Goal: Task Accomplishment & Management: Use online tool/utility

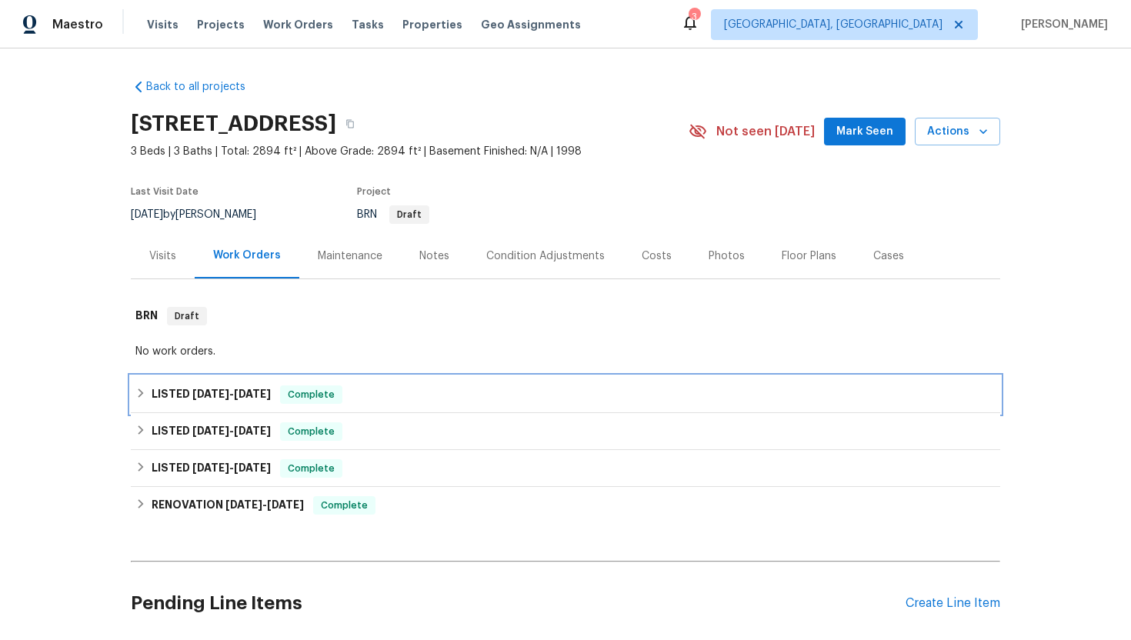
click at [391, 396] on div "LISTED 5/8/25 - 5/8/25 Complete" at bounding box center [565, 394] width 860 height 18
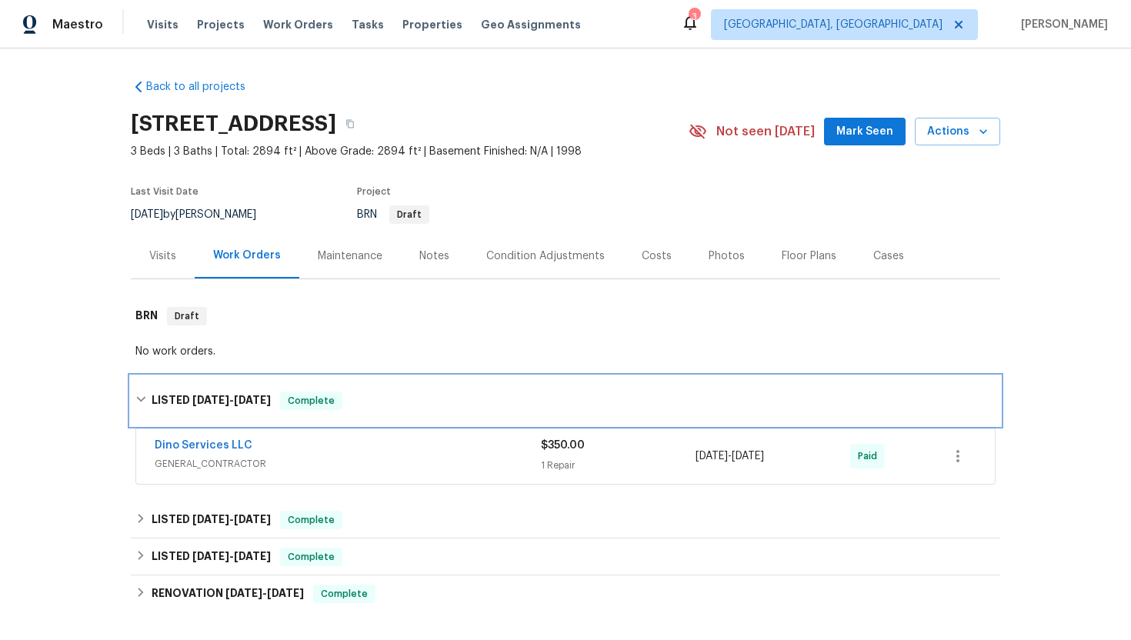
click at [391, 396] on div "LISTED 5/8/25 - 5/8/25 Complete" at bounding box center [565, 401] width 860 height 18
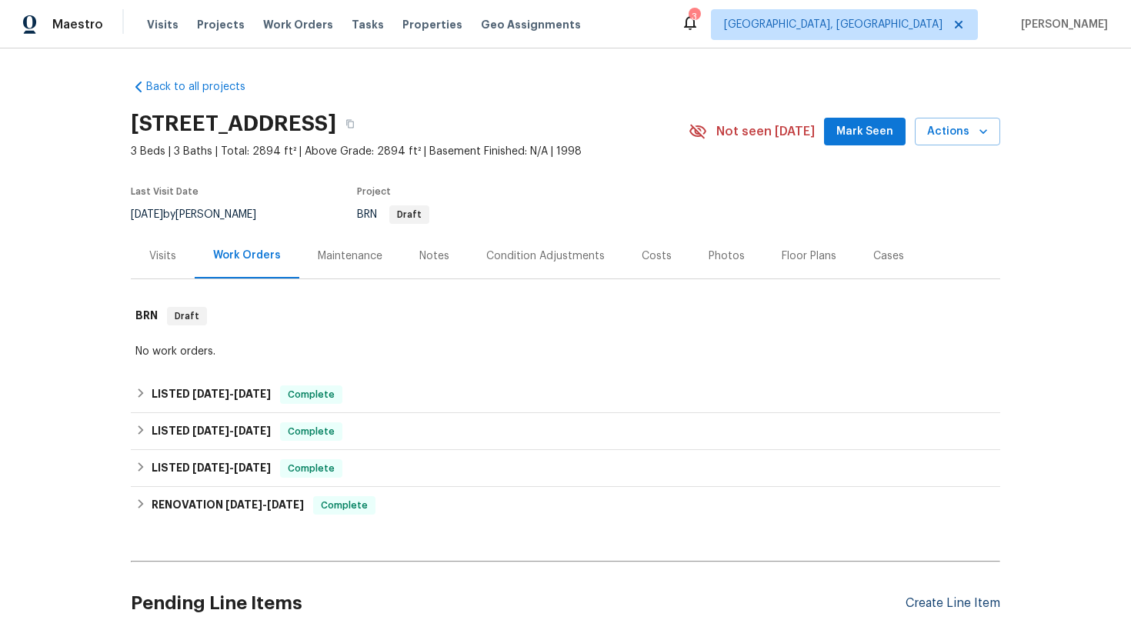
click at [968, 608] on div "Create Line Item" at bounding box center [952, 603] width 95 height 15
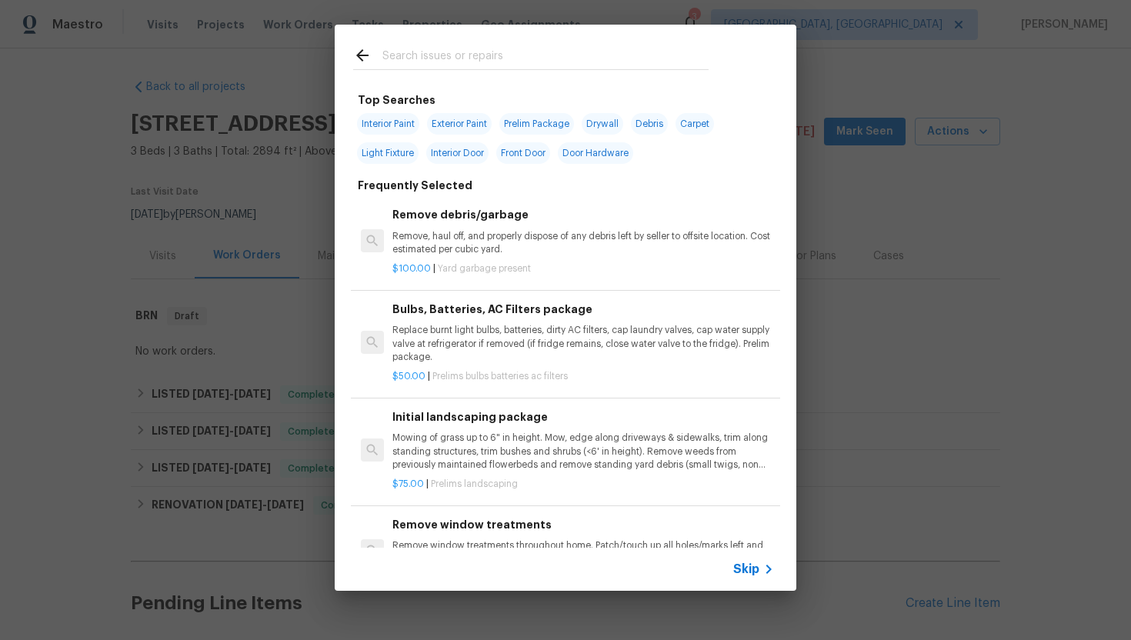
click at [742, 560] on div "Skip" at bounding box center [755, 569] width 45 height 18
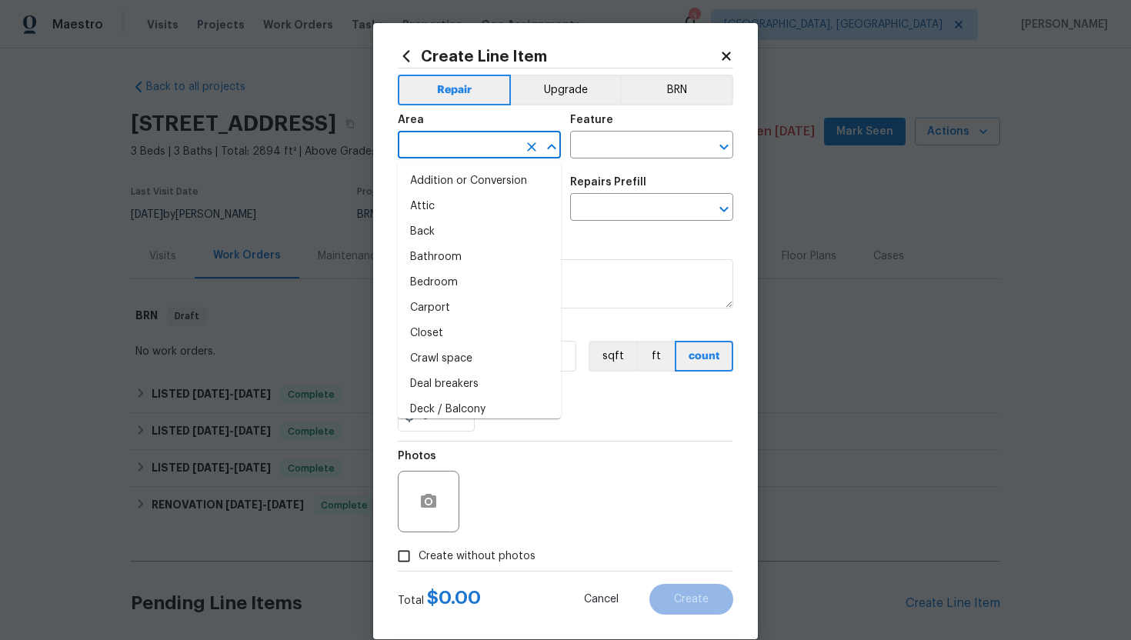
click at [495, 145] on input "text" at bounding box center [458, 147] width 120 height 24
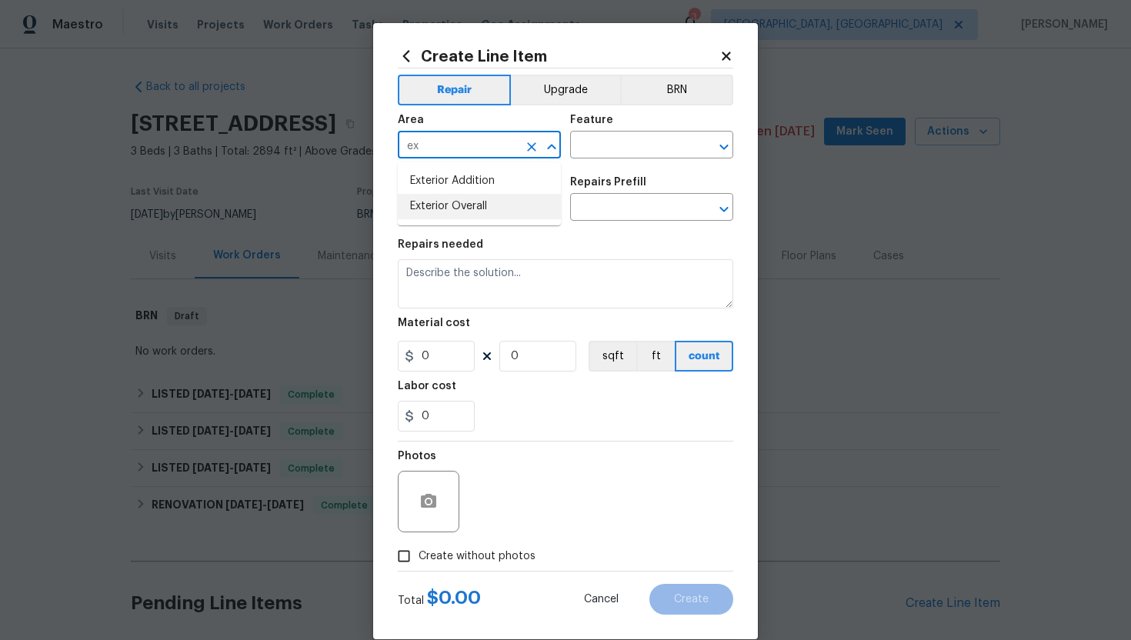
click at [491, 197] on li "Exterior Overall" at bounding box center [479, 206] width 163 height 25
type input "Exterior Overall"
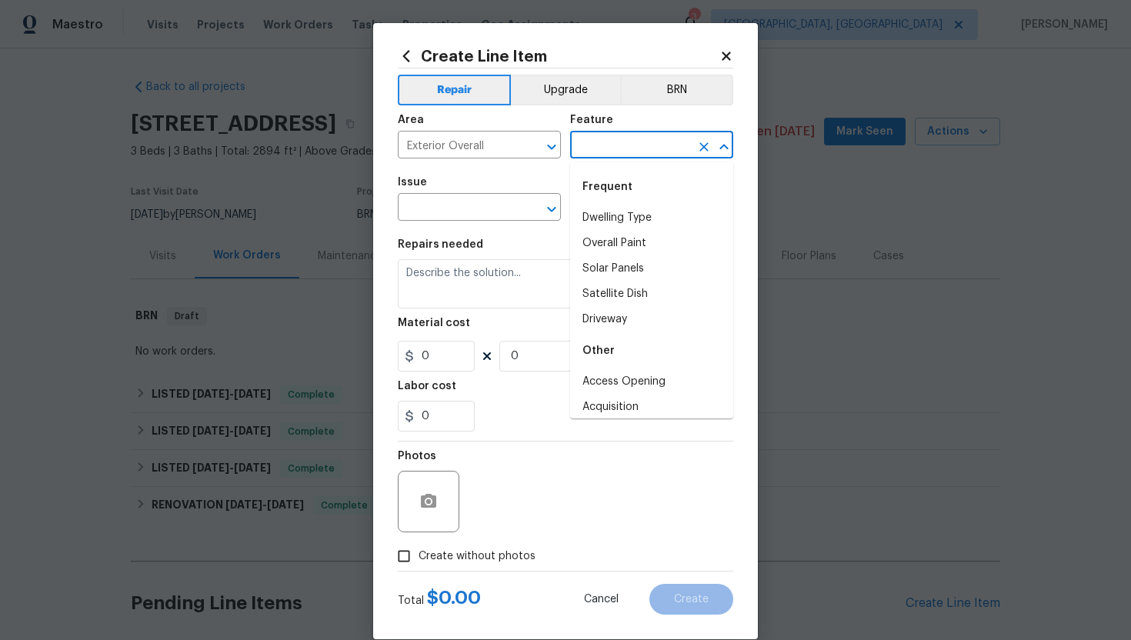
click at [621, 148] on input "text" at bounding box center [630, 147] width 120 height 24
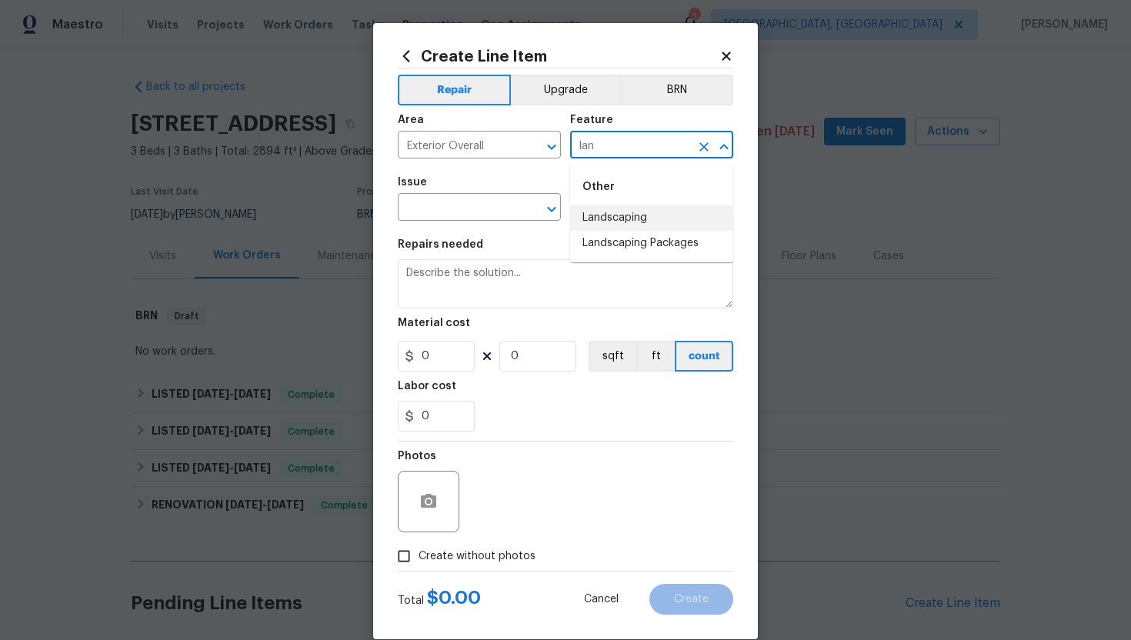
click at [602, 214] on li "Landscaping" at bounding box center [651, 217] width 163 height 25
type input "Landscaping"
click at [407, 218] on input "text" at bounding box center [458, 209] width 120 height 24
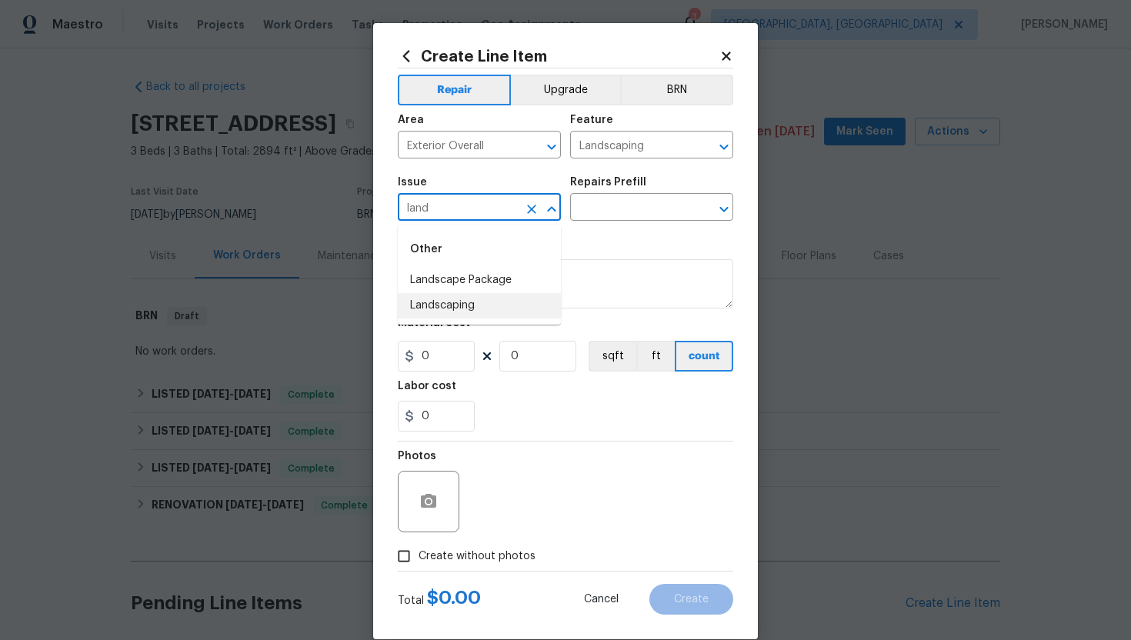
click at [418, 297] on li "Landscaping" at bounding box center [479, 305] width 163 height 25
type input "Landscaping"
click at [620, 215] on input "text" at bounding box center [630, 209] width 120 height 24
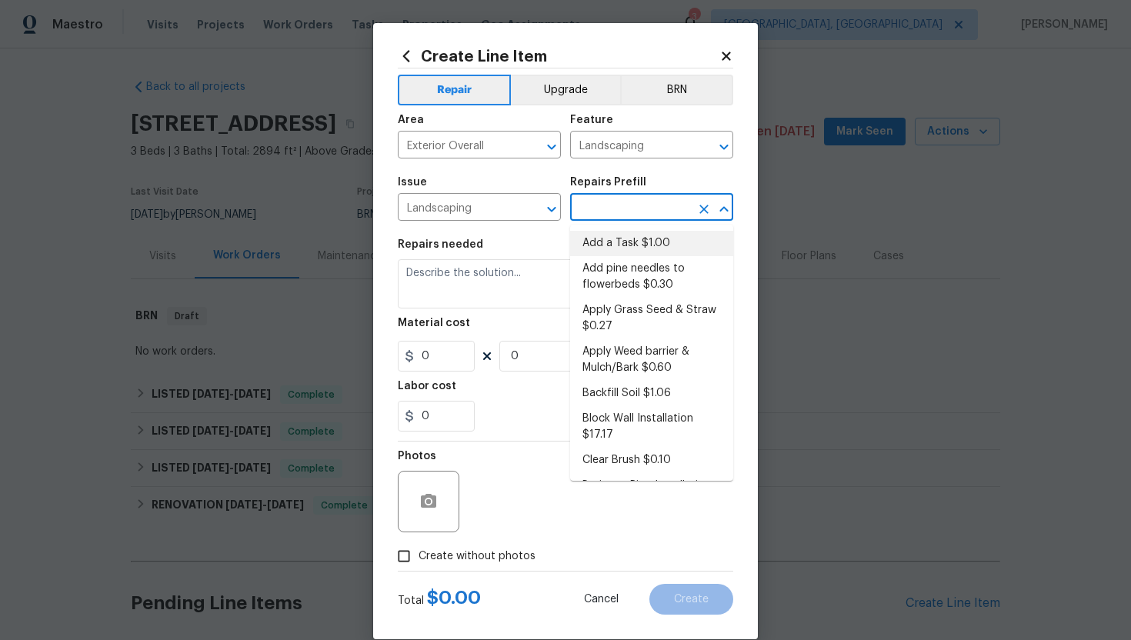
click at [615, 245] on li "Add a Task $1.00" at bounding box center [651, 243] width 163 height 25
type input "Add a Task $1.00"
type textarea "HPM to detail"
type input "1"
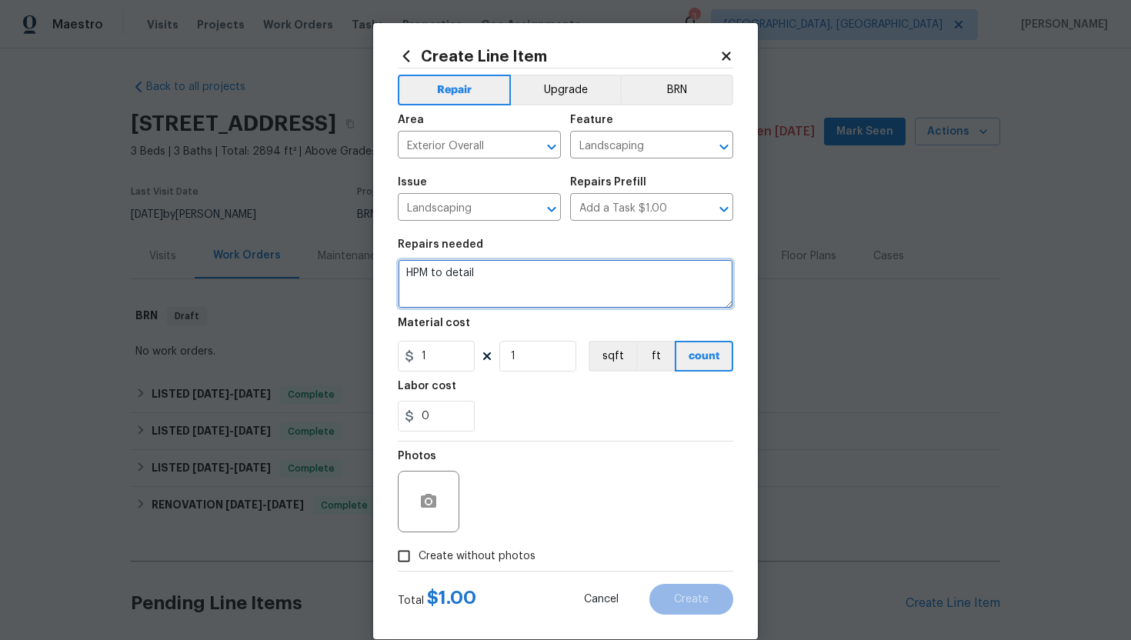
drag, startPoint x: 581, startPoint y: 275, endPoint x: 322, endPoint y: 245, distance: 261.0
click at [322, 245] on div "Create Line Item Repair Upgrade BRN Area Exterior Overall ​ Feature Landscaping…" at bounding box center [565, 320] width 1131 height 640
paste textarea "Please remove grass/weed from flower beds."
click at [430, 284] on textarea "HOA violation: Please remove grass/weed from flower beds. Kindl update after ph…" at bounding box center [565, 283] width 335 height 49
type textarea "HOA violation: Please remove grass/weed from flower beds. Kindly update after p…"
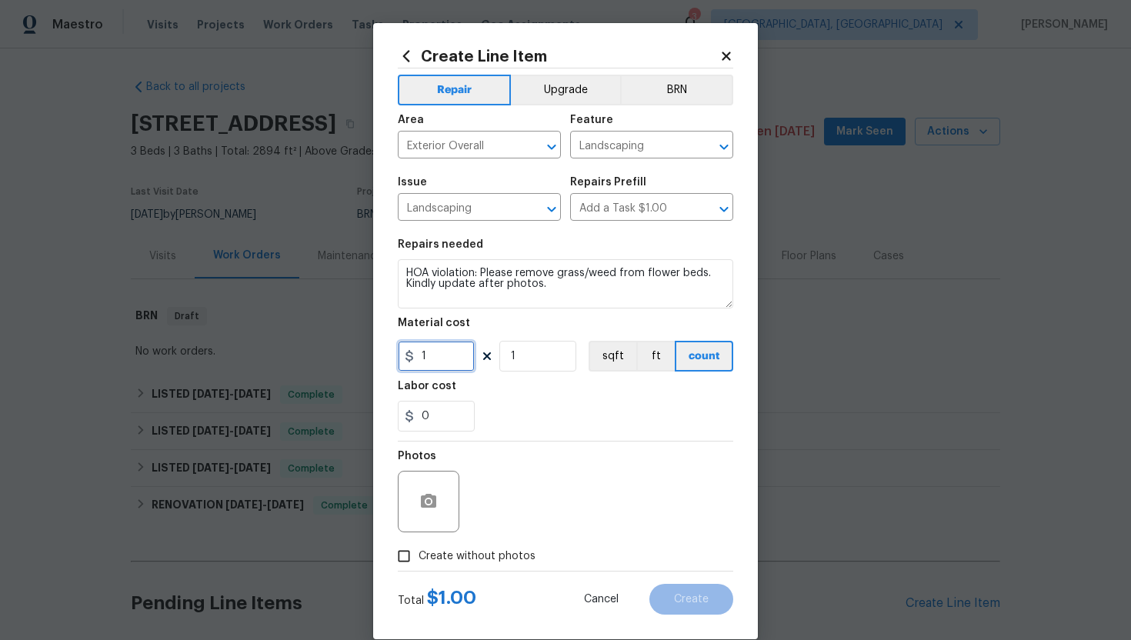
click at [453, 352] on input "1" at bounding box center [436, 356] width 77 height 31
type input "75"
click at [421, 490] on button "button" at bounding box center [428, 501] width 37 height 37
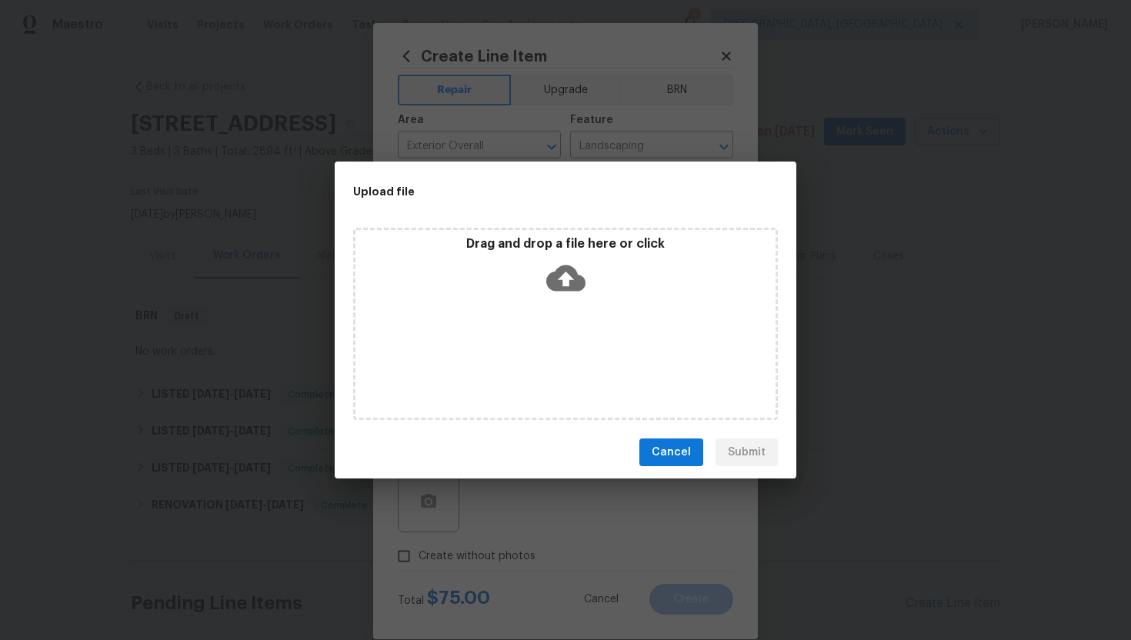
click at [574, 298] on div "Drag and drop a file here or click" at bounding box center [565, 269] width 420 height 66
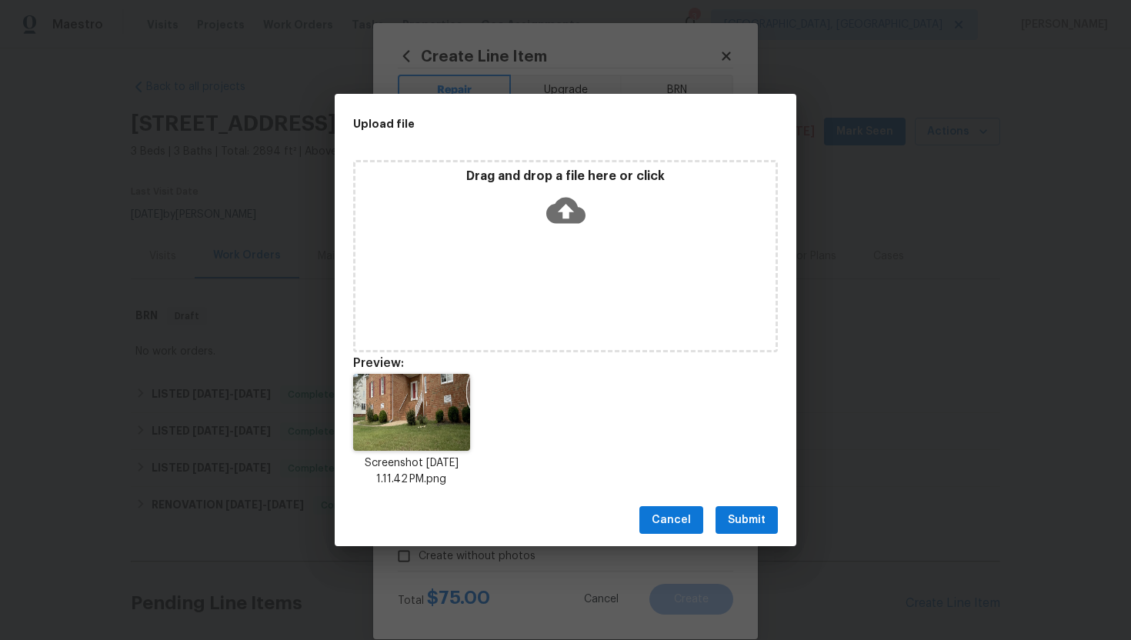
click at [748, 517] on span "Submit" at bounding box center [747, 520] width 38 height 19
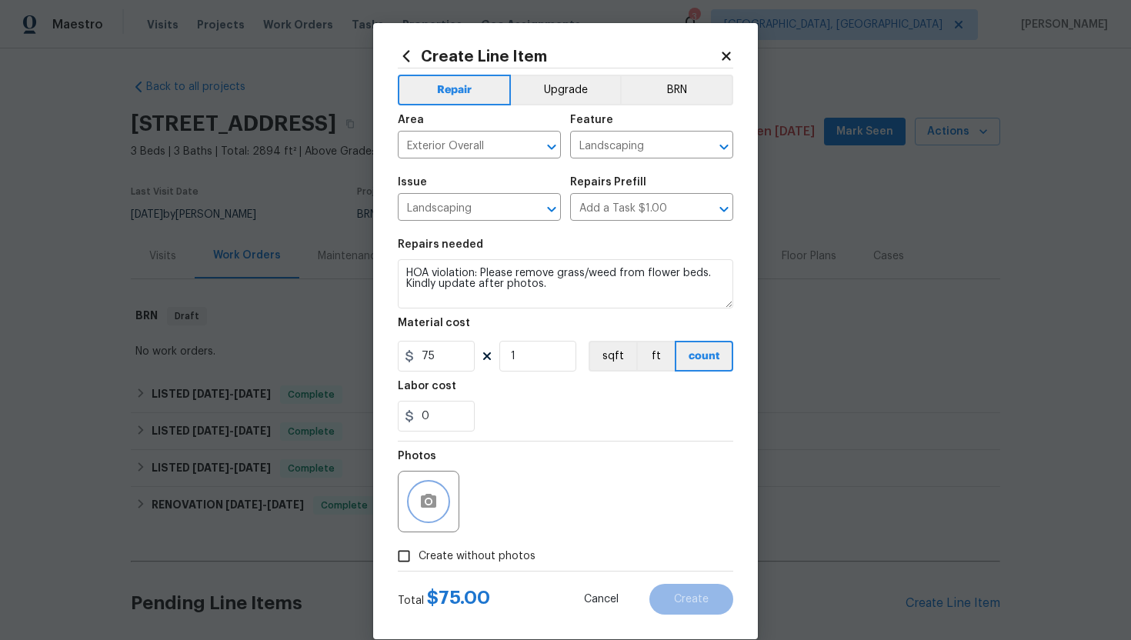
scroll to position [23, 0]
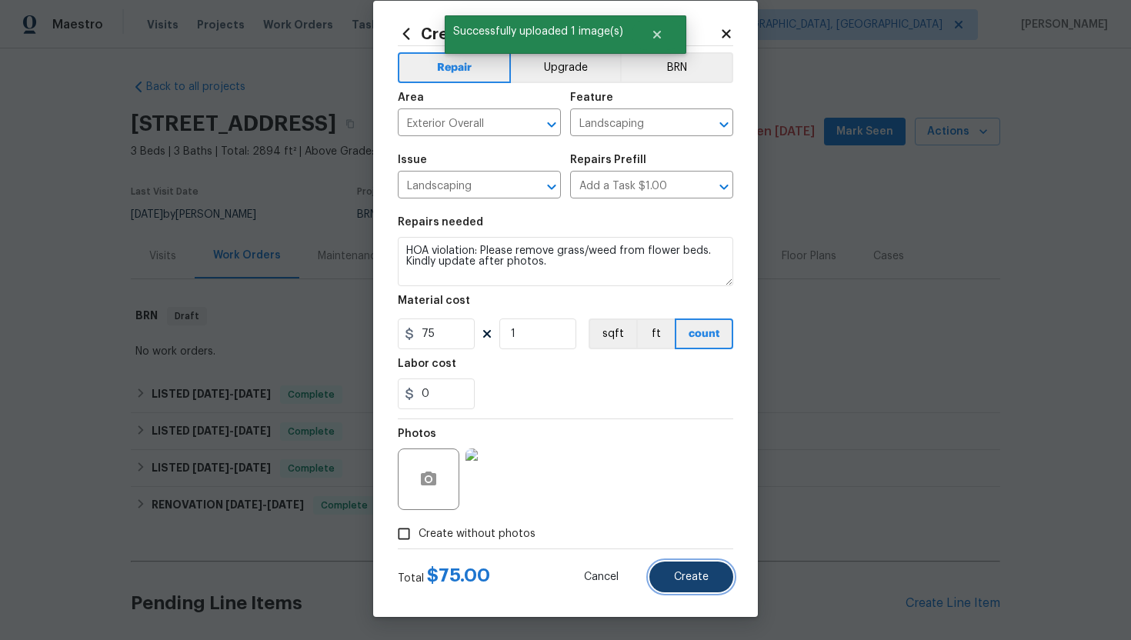
click at [666, 572] on button "Create" at bounding box center [691, 577] width 84 height 31
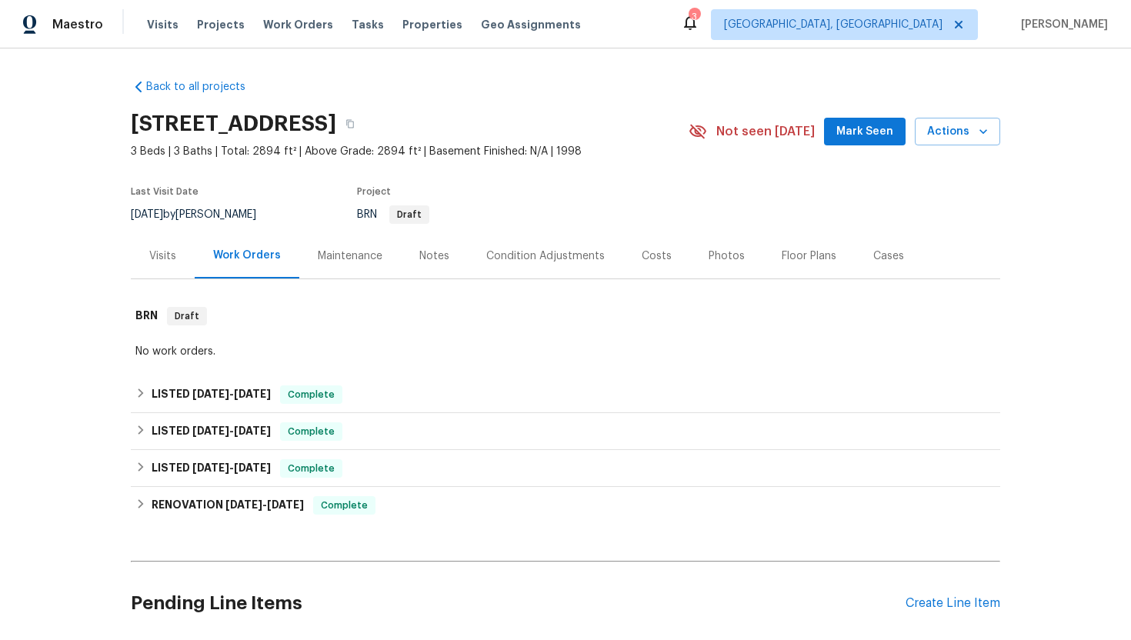
scroll to position [295, 0]
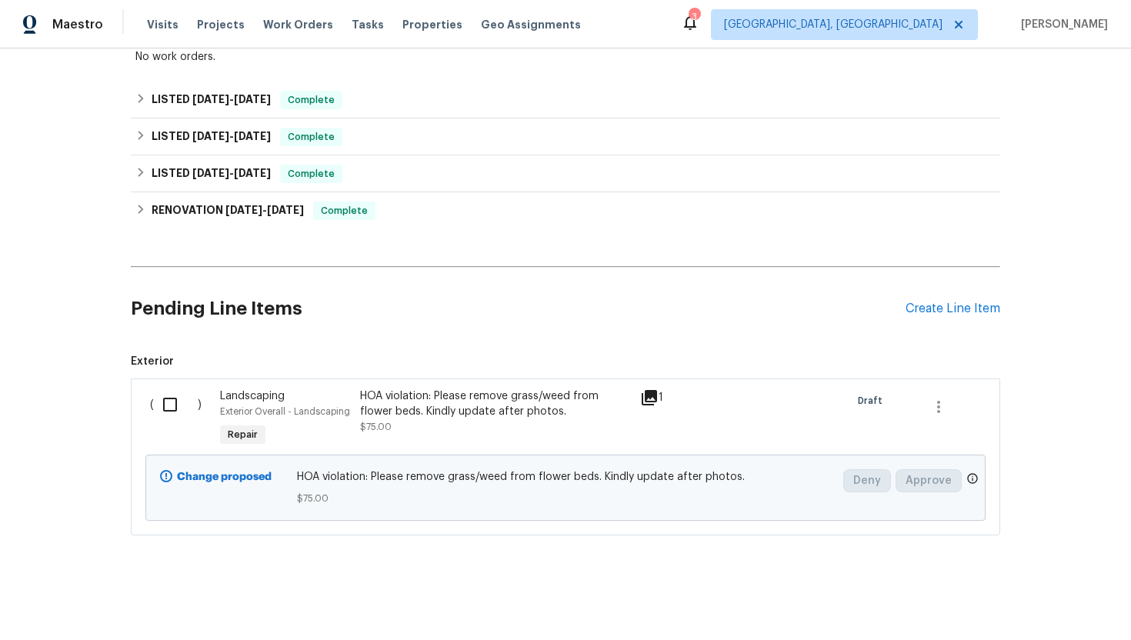
click at [172, 402] on input "checkbox" at bounding box center [176, 404] width 44 height 32
checkbox input "true"
click at [1008, 600] on span "Create Work Order" at bounding box center [1043, 601] width 102 height 19
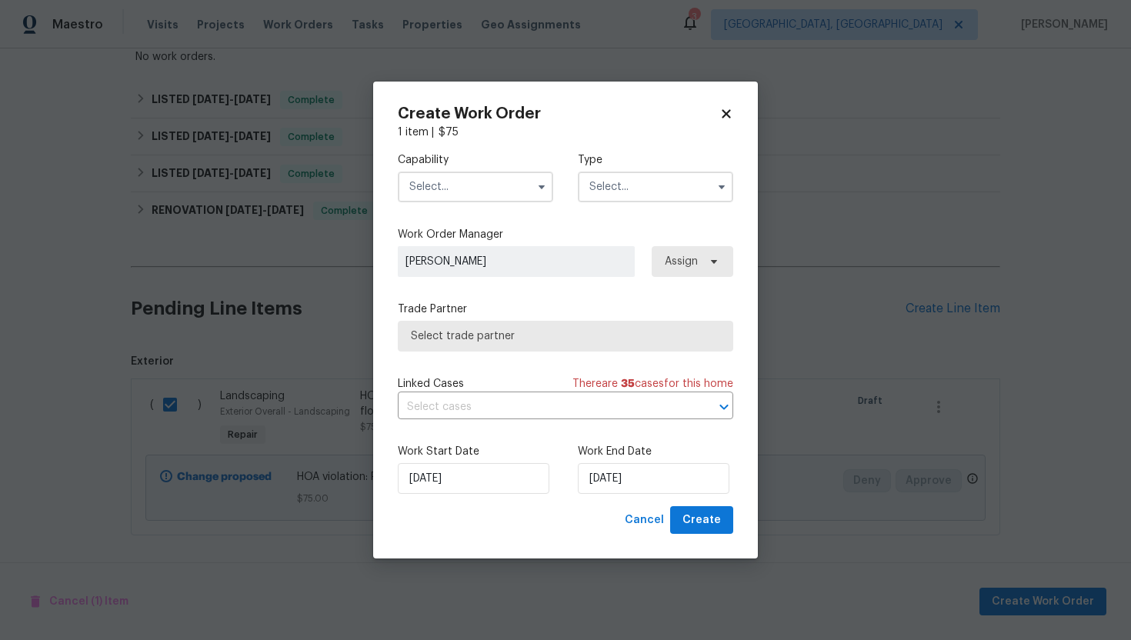
click at [492, 186] on input "text" at bounding box center [475, 187] width 155 height 31
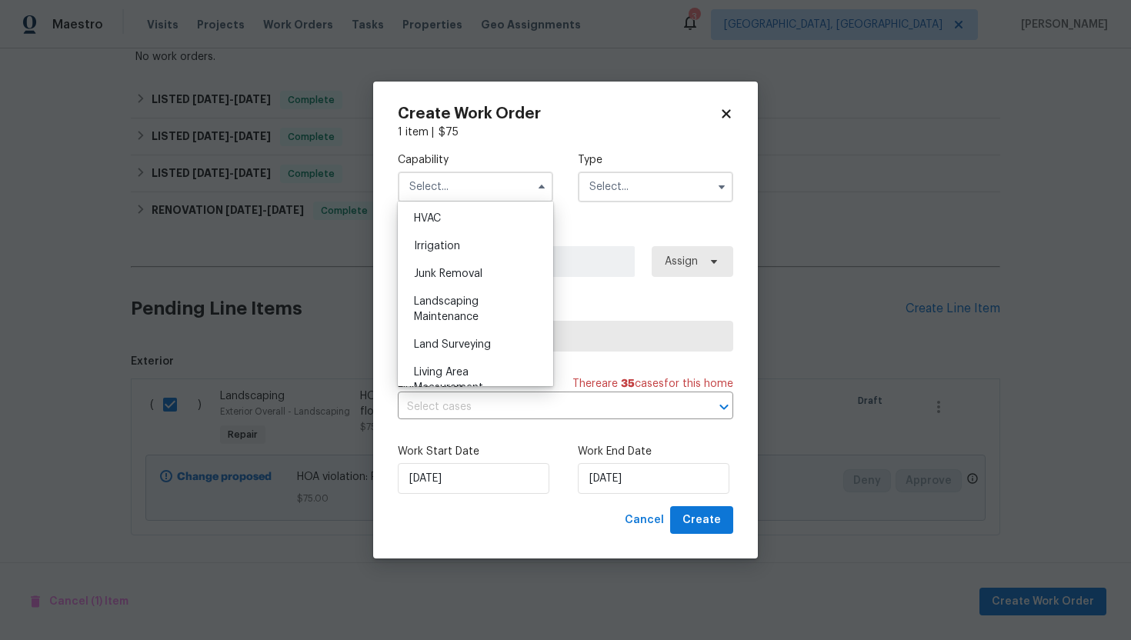
scroll to position [932, 0]
click at [453, 305] on div "Landscaping Maintenance" at bounding box center [476, 306] width 148 height 43
type input "Landscaping Maintenance"
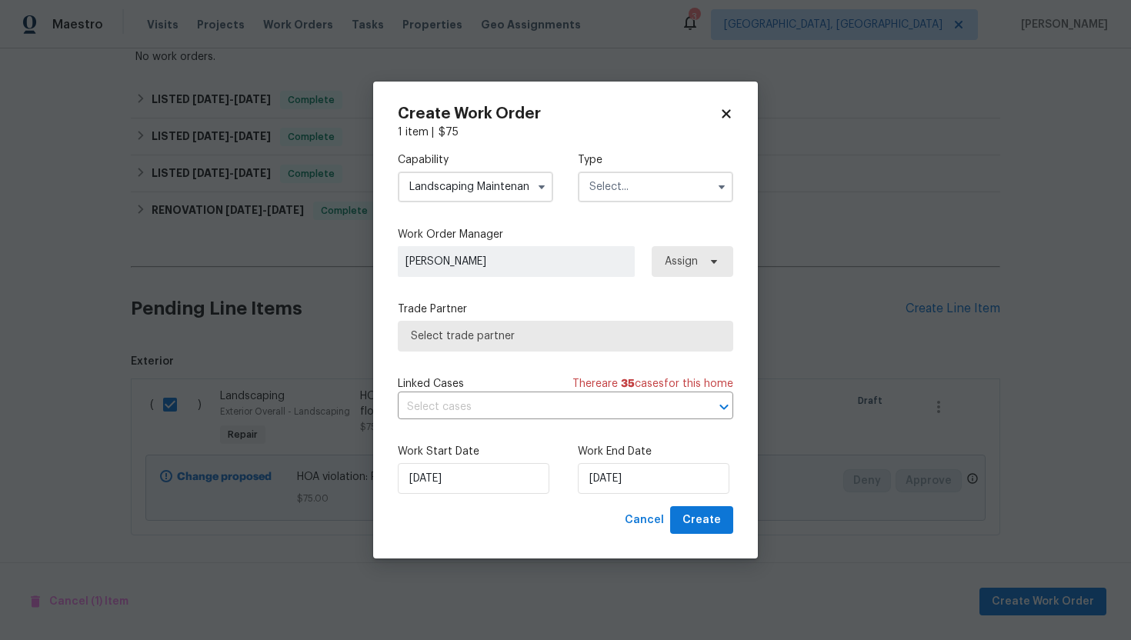
click at [671, 178] on input "text" at bounding box center [655, 187] width 155 height 31
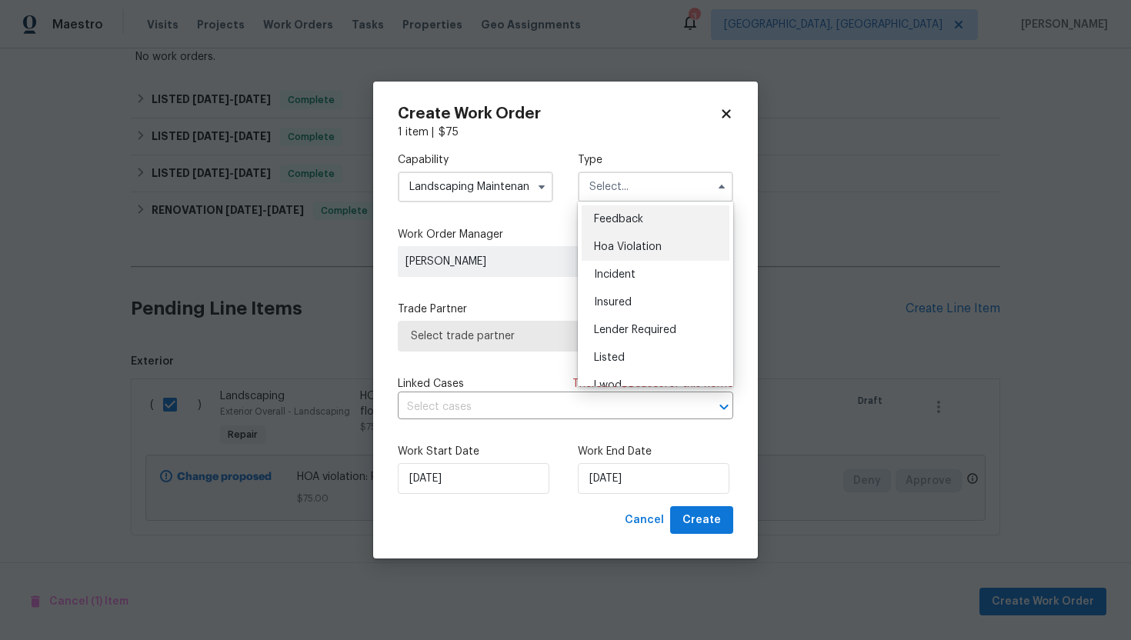
click at [621, 239] on div "Hoa Violation" at bounding box center [656, 247] width 148 height 28
type input "Hoa Violation"
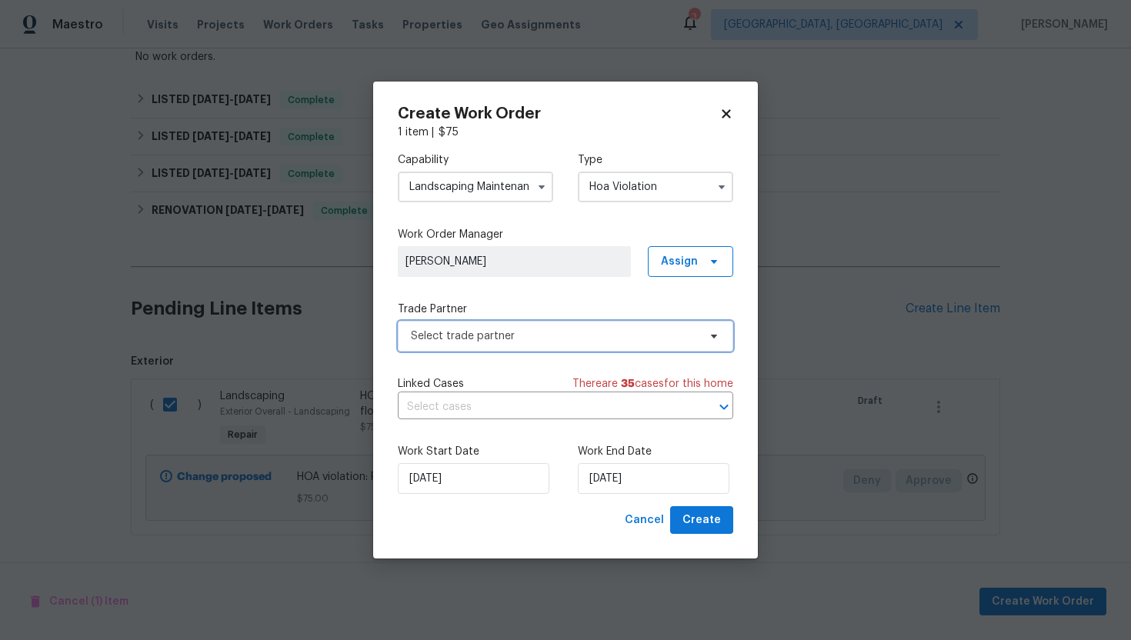
click at [492, 328] on span "Select trade partner" at bounding box center [554, 335] width 287 height 15
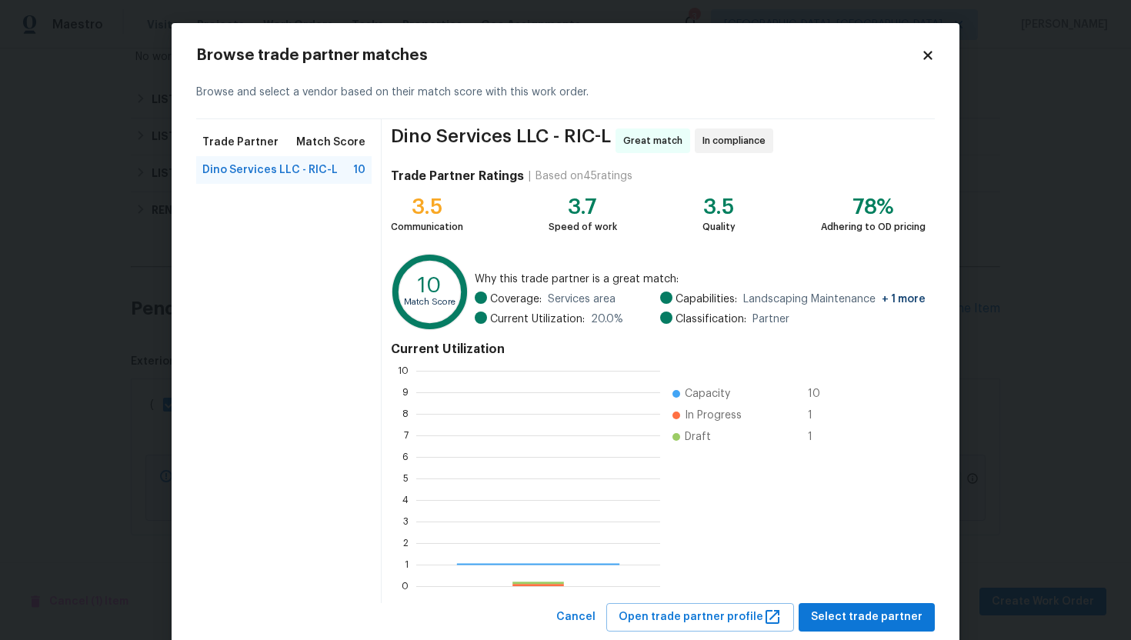
scroll to position [215, 244]
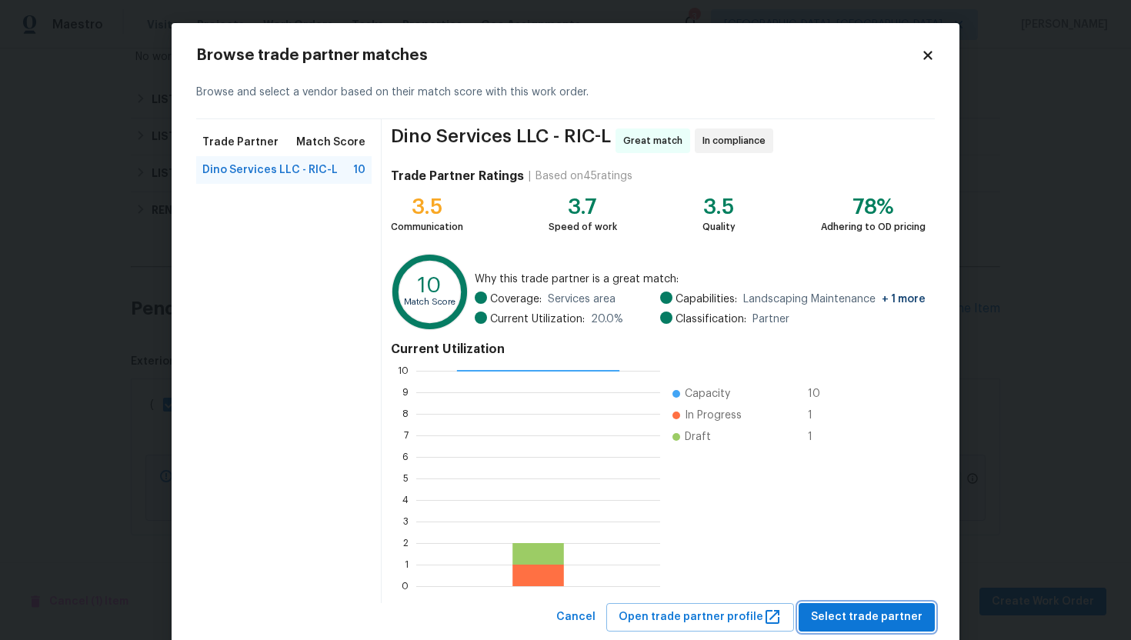
click at [865, 619] on span "Select trade partner" at bounding box center [867, 617] width 112 height 19
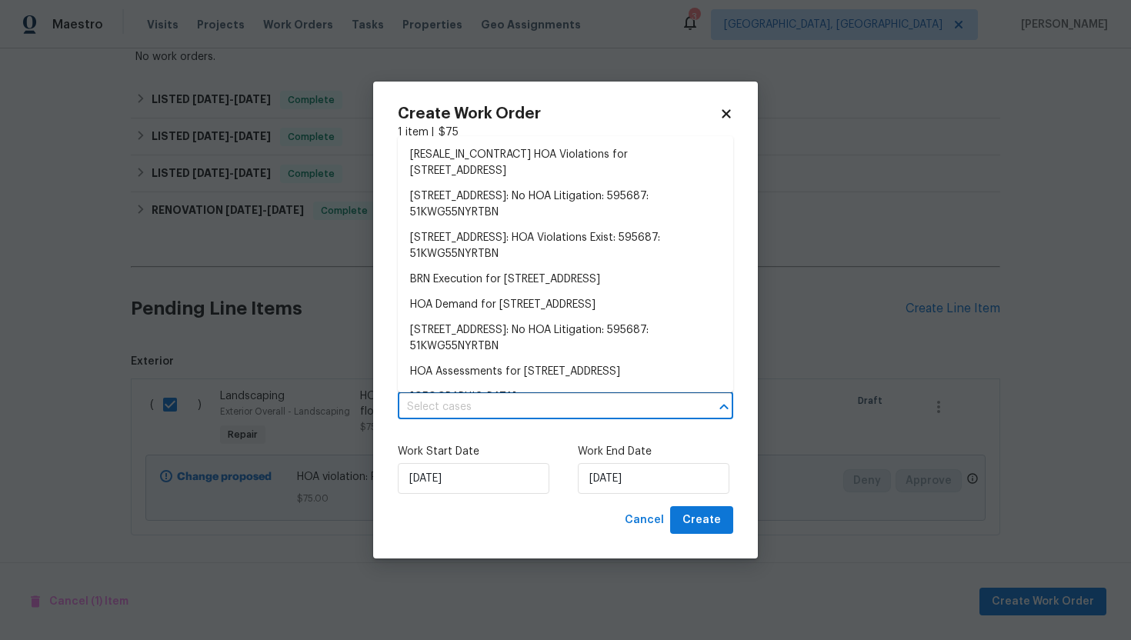
click at [586, 402] on input "text" at bounding box center [544, 407] width 292 height 24
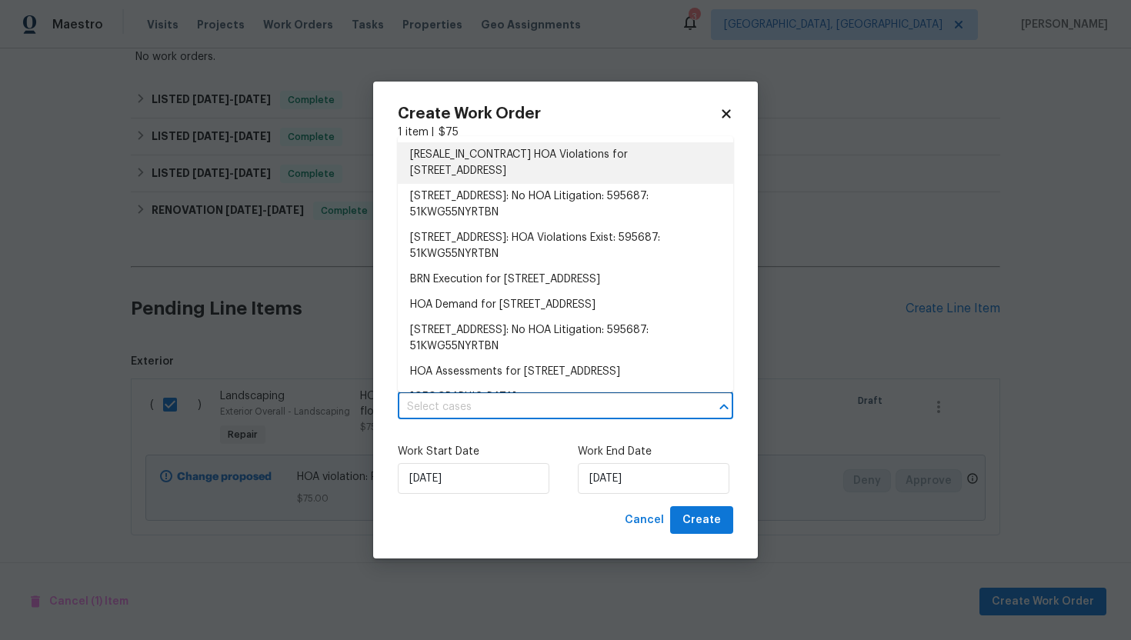
click at [522, 174] on li "[RESALE_IN_CONTRACT] HOA Violations for 6120 Havenview Dr, Mechanicsville, VA 2…" at bounding box center [565, 163] width 335 height 42
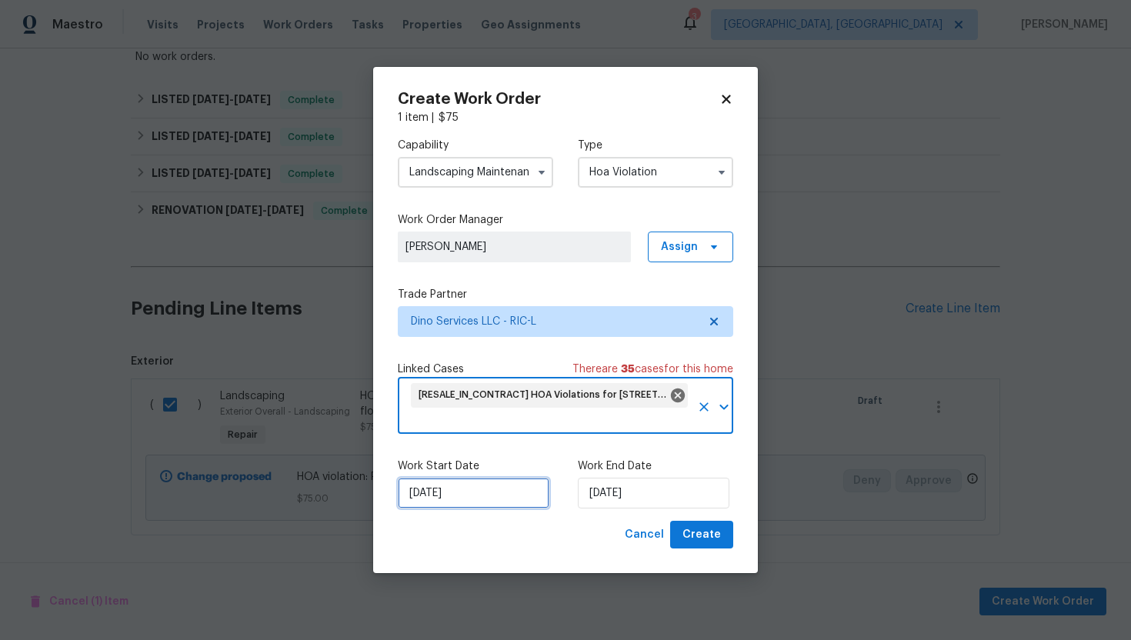
click at [483, 494] on input "30/09/2025" at bounding box center [474, 493] width 152 height 31
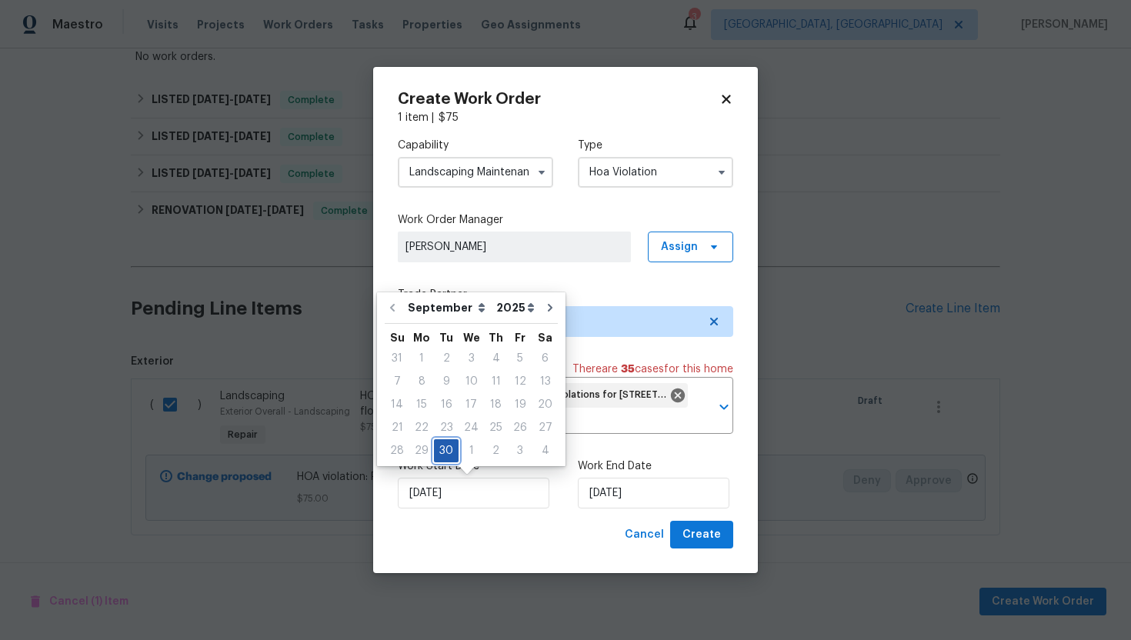
click at [445, 445] on div "30" at bounding box center [446, 451] width 25 height 22
click at [621, 498] on input "30/09/2025" at bounding box center [654, 493] width 152 height 31
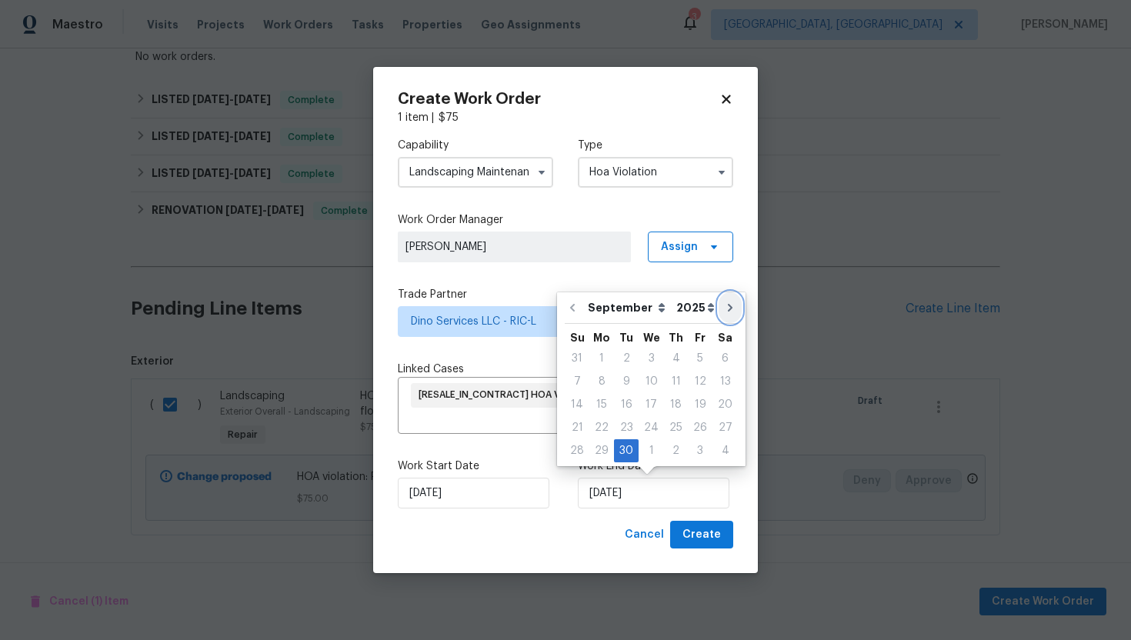
click at [724, 308] on icon "Go to next month" at bounding box center [730, 308] width 12 height 12
type input "30/10/2025"
select select "9"
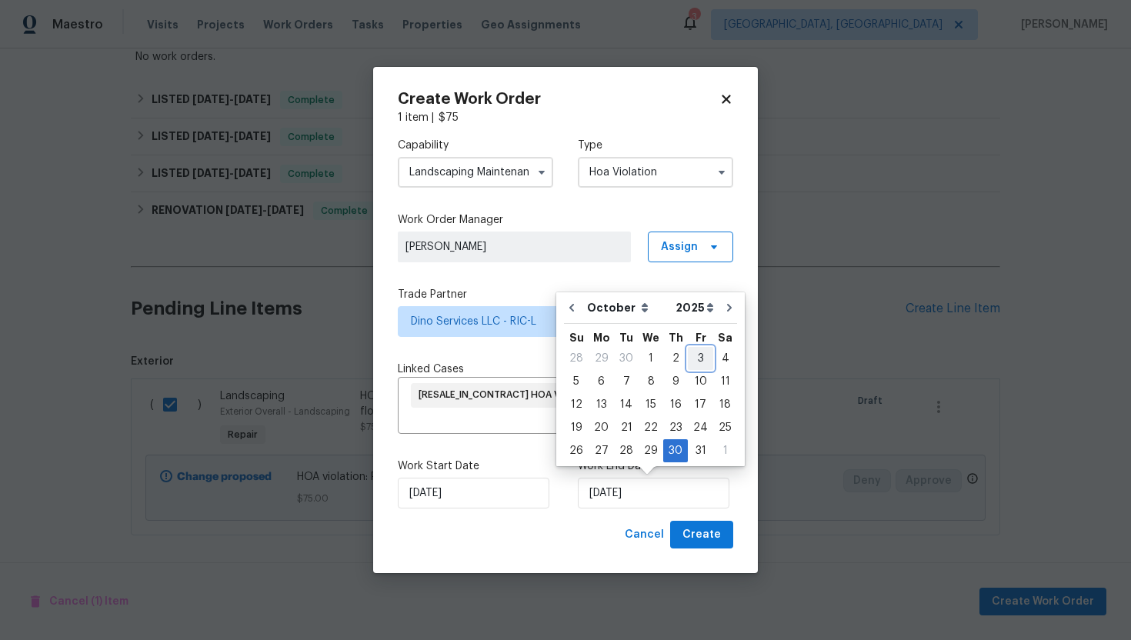
click at [691, 356] on div "3" at bounding box center [700, 359] width 25 height 22
type input "03/10/2025"
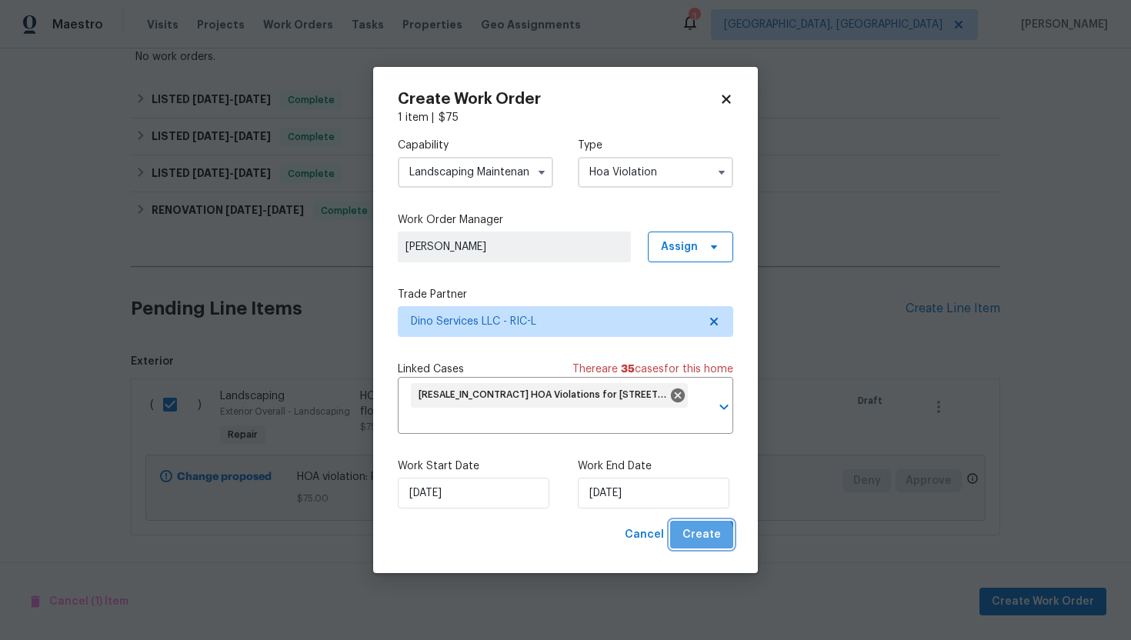
click at [697, 539] on span "Create" at bounding box center [701, 534] width 38 height 19
checkbox input "false"
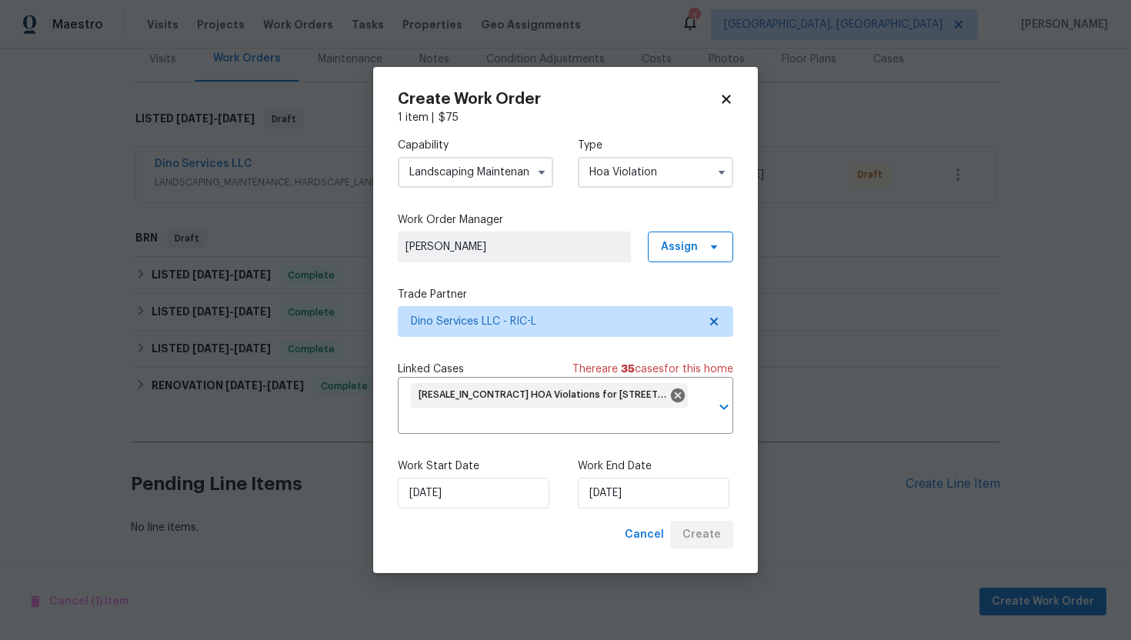
scroll to position [197, 0]
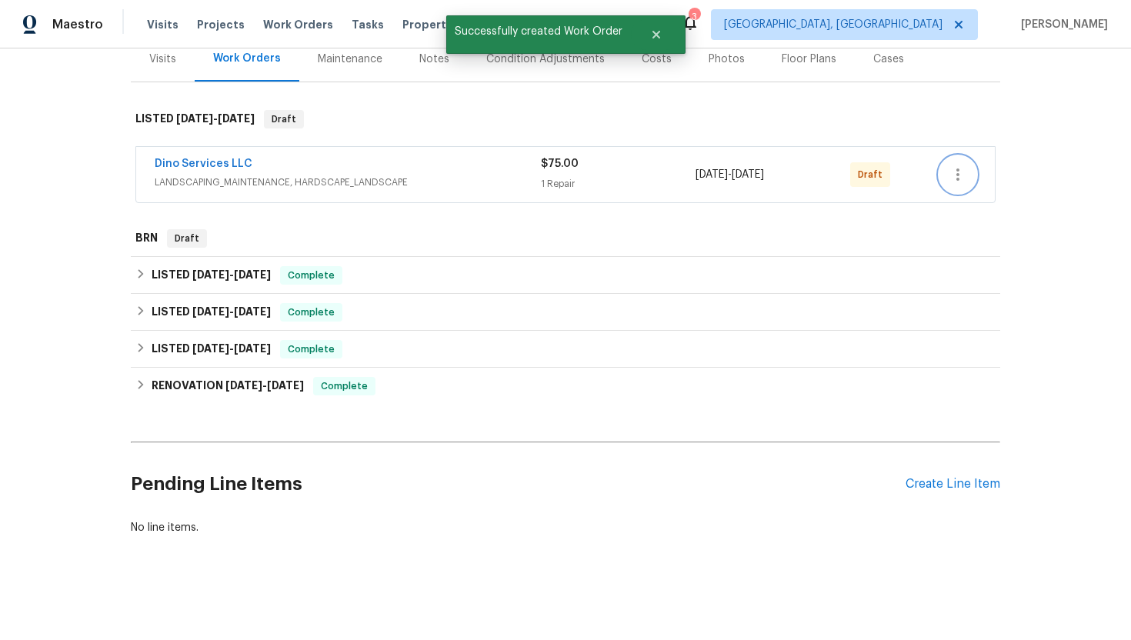
click at [965, 175] on icon "button" at bounding box center [957, 174] width 18 height 18
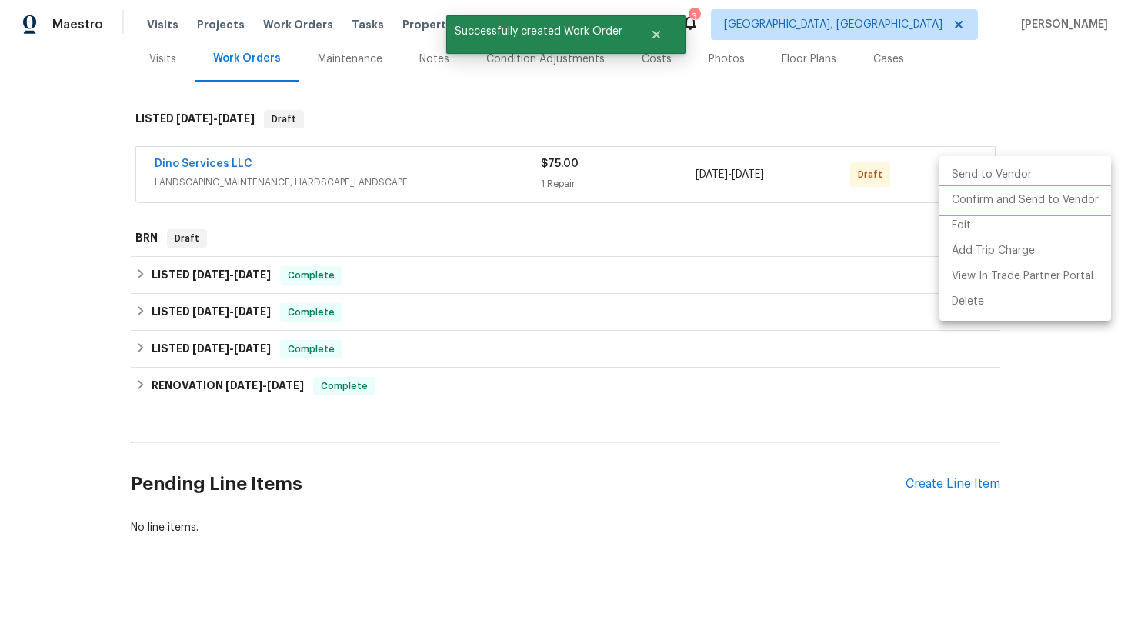
click at [955, 197] on li "Confirm and Send to Vendor" at bounding box center [1025, 200] width 172 height 25
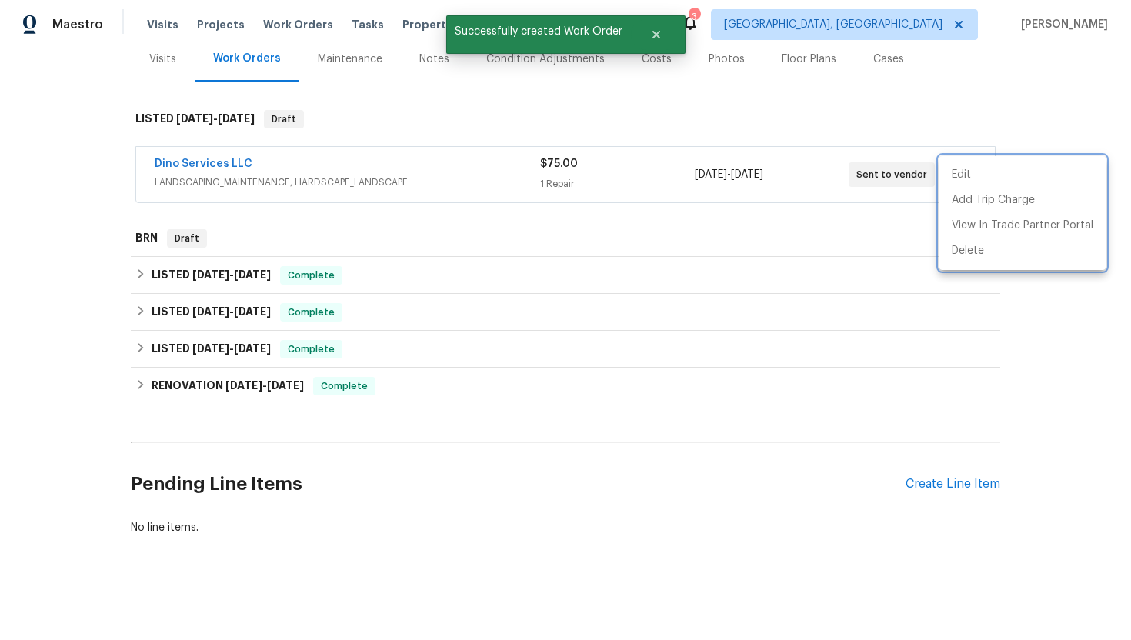
click at [337, 154] on div at bounding box center [565, 320] width 1131 height 640
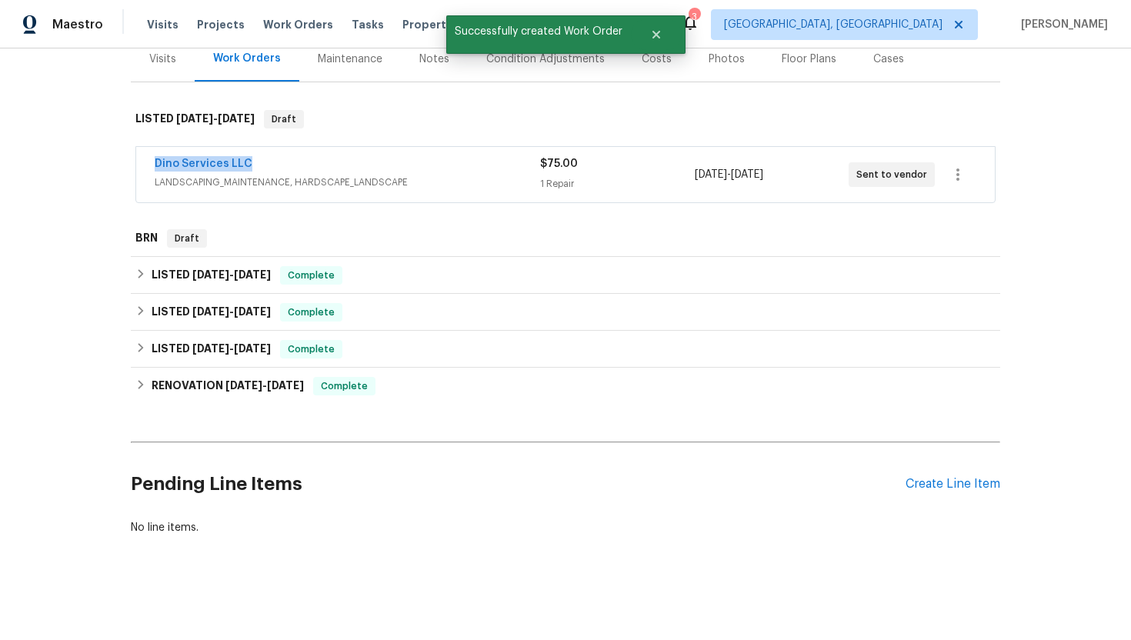
drag, startPoint x: 282, startPoint y: 158, endPoint x: 134, endPoint y: 157, distance: 148.5
click at [134, 157] on div "Dino Services LLC LANDSCAPING_MAINTENANCE, HARDSCAPE_LANDSCAPE $75.00 1 Repair …" at bounding box center [565, 176] width 869 height 64
copy link "Dino Services LLC"
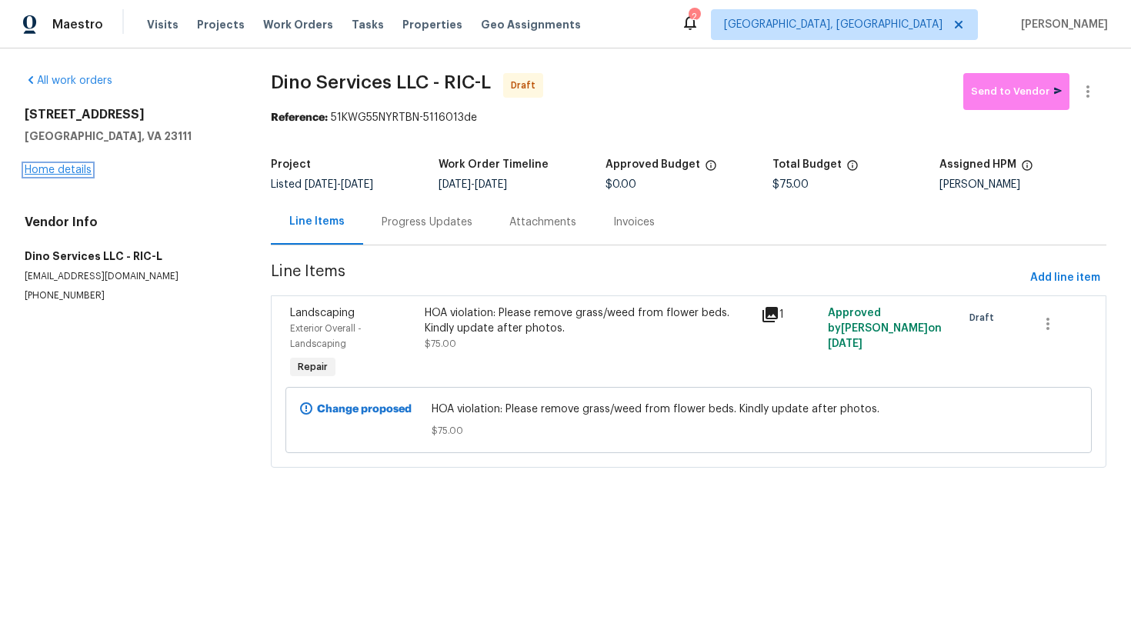
click at [70, 172] on link "Home details" at bounding box center [58, 170] width 67 height 11
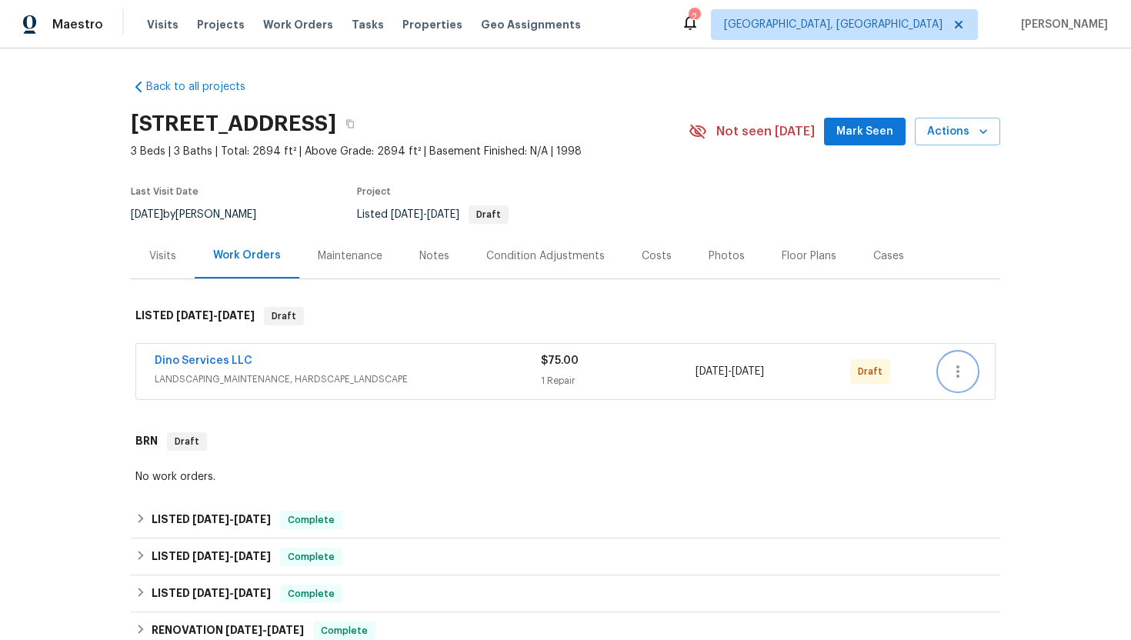
click at [958, 362] on icon "button" at bounding box center [957, 371] width 18 height 18
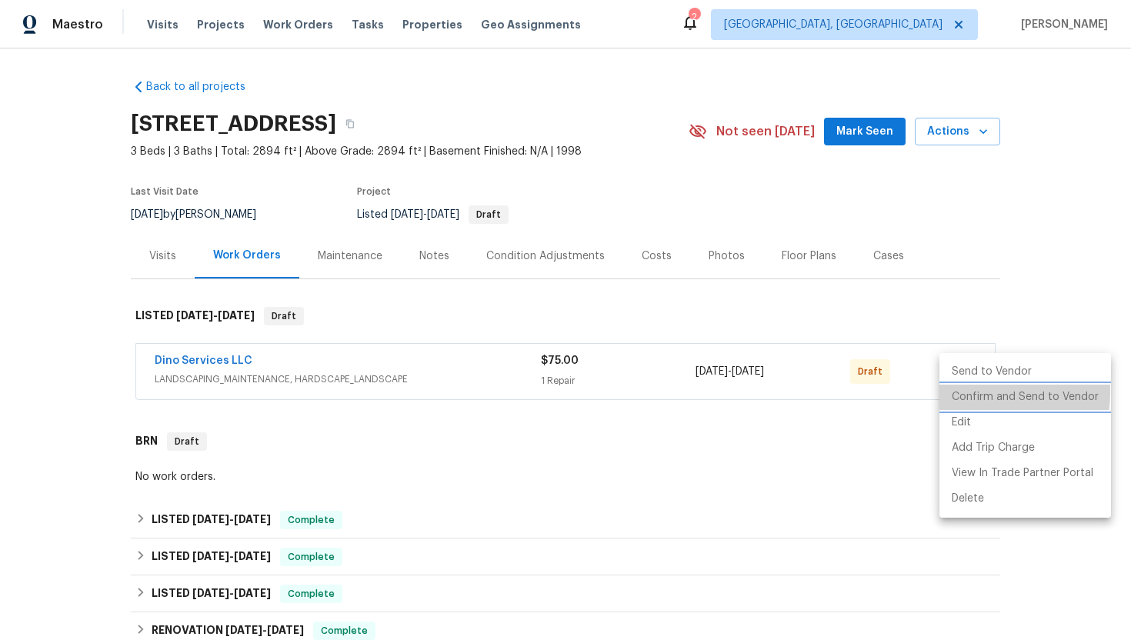
click at [955, 392] on li "Confirm and Send to Vendor" at bounding box center [1025, 397] width 172 height 25
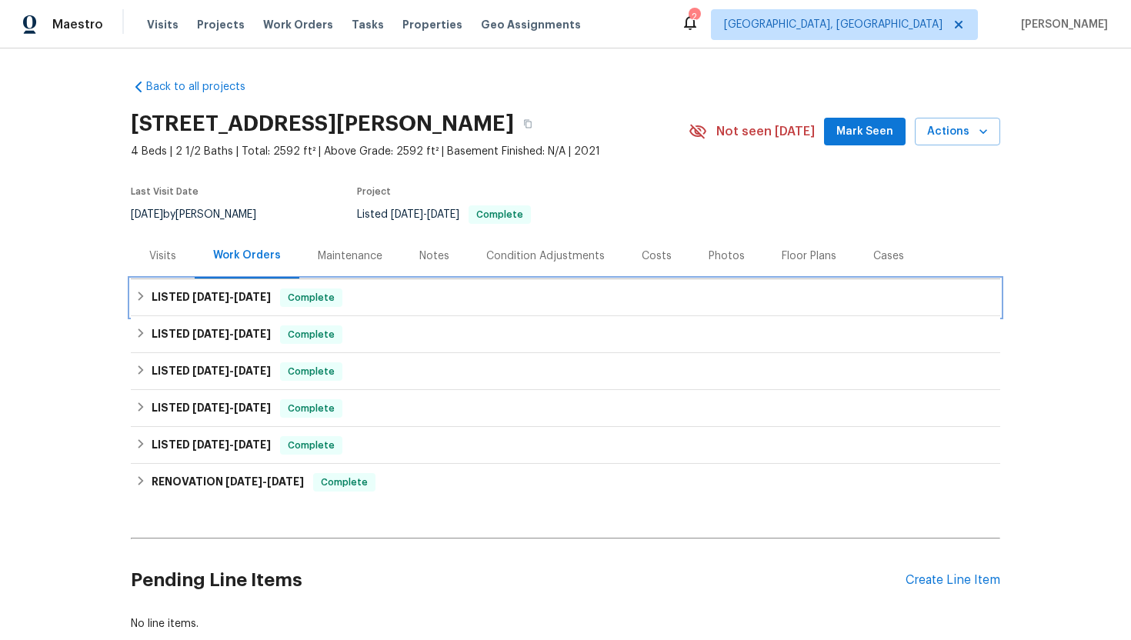
click at [396, 297] on div "LISTED 9/9/25 - 9/11/25 Complete" at bounding box center [565, 297] width 860 height 18
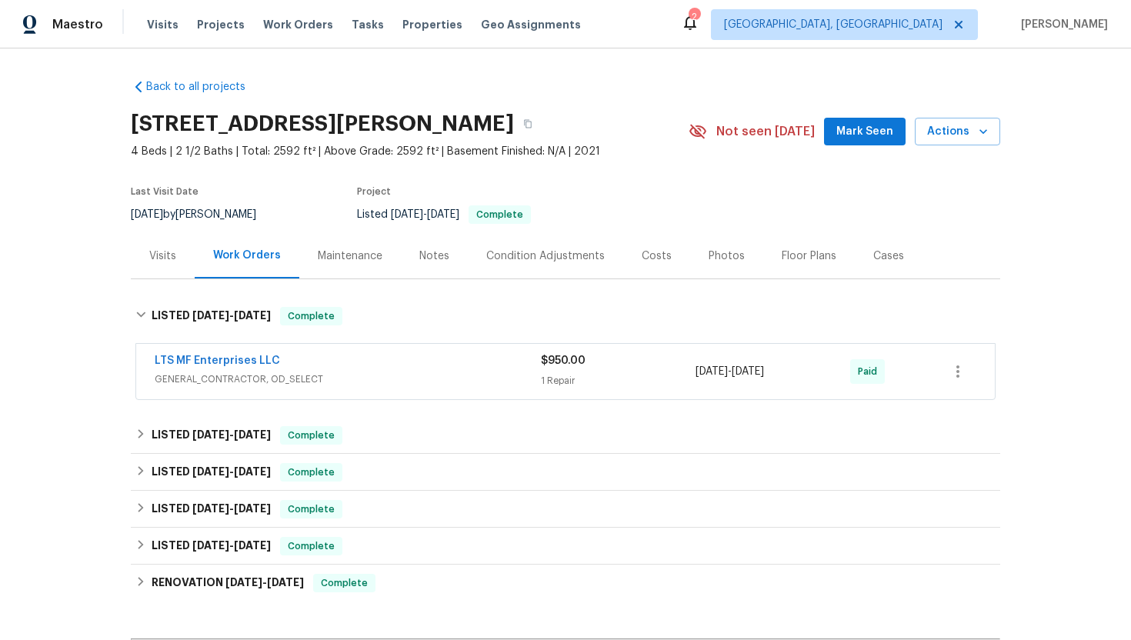
click at [375, 370] on div "LTS MF Enterprises LLC" at bounding box center [348, 362] width 386 height 18
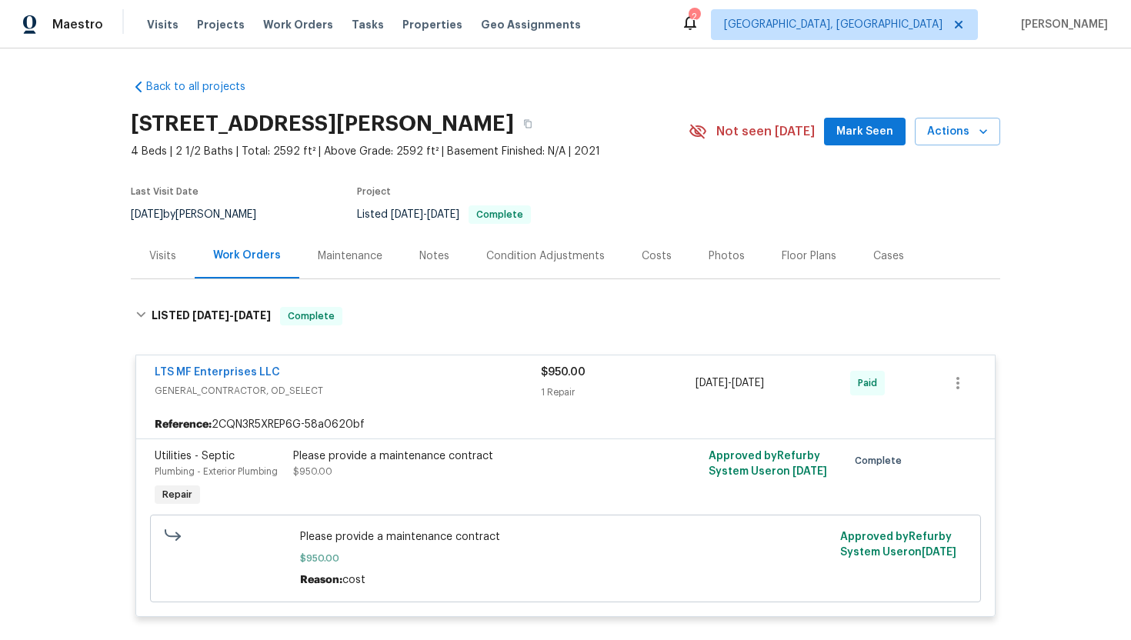
click at [375, 370] on div "LTS MF Enterprises LLC" at bounding box center [348, 374] width 386 height 18
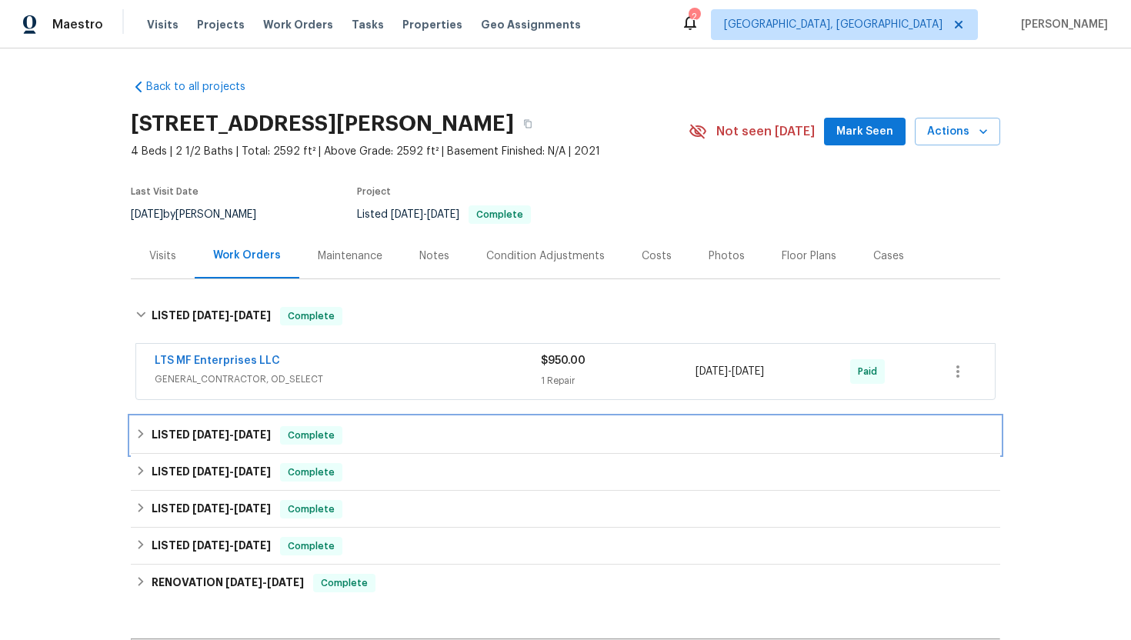
click at [382, 432] on div "LISTED 7/17/25 - 8/4/25 Complete" at bounding box center [565, 435] width 860 height 18
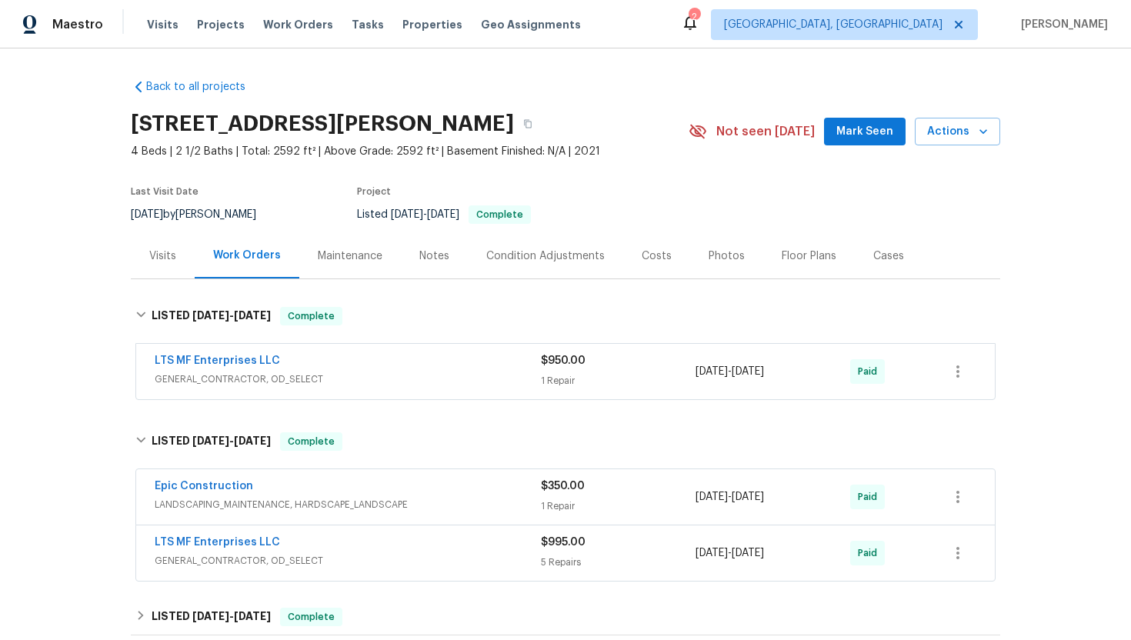
click at [365, 487] on div "Epic Construction" at bounding box center [348, 487] width 386 height 18
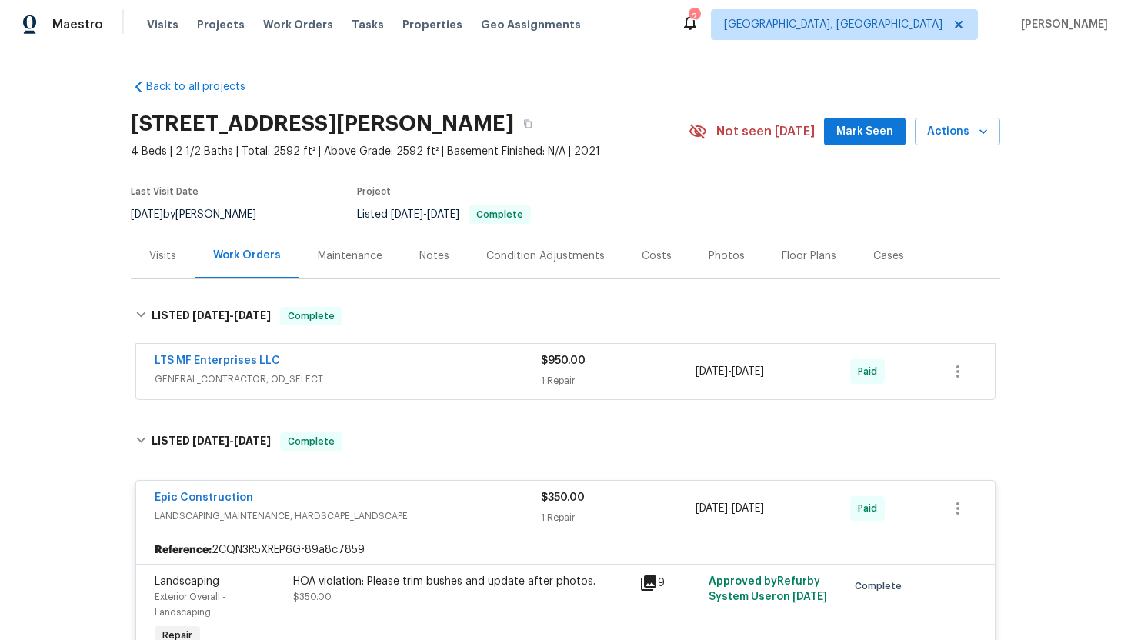
scroll to position [22, 0]
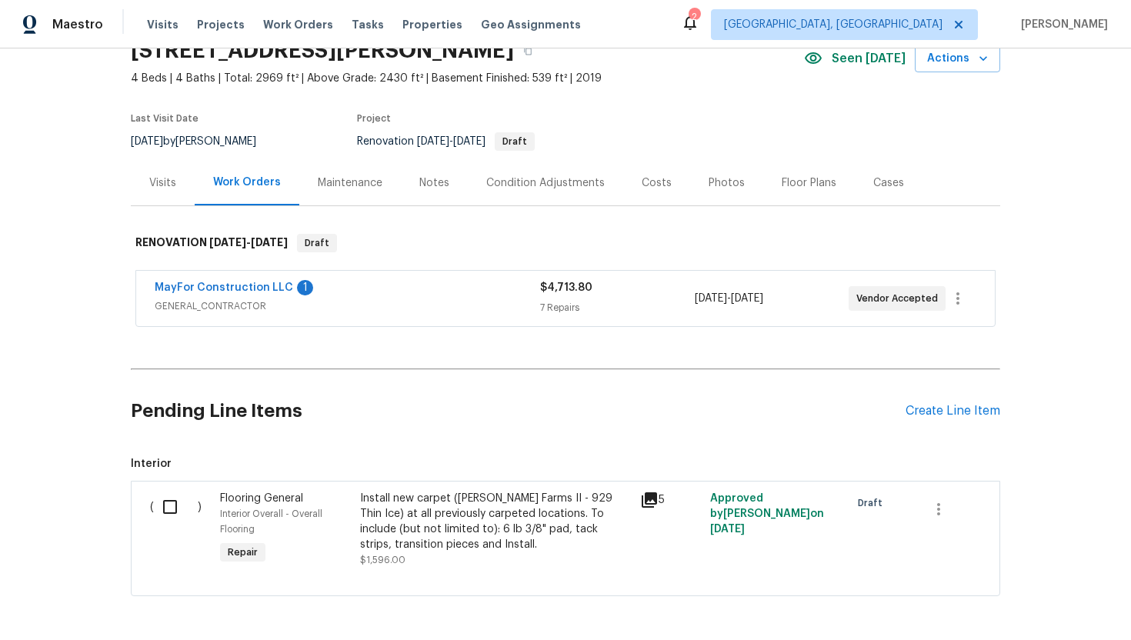
scroll to position [135, 0]
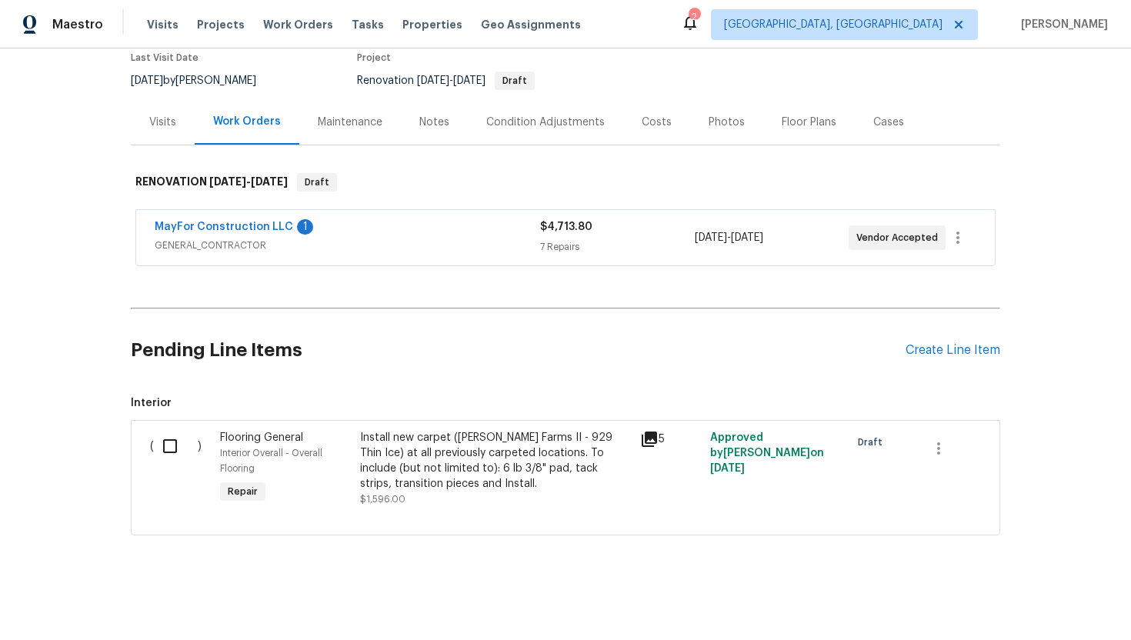
click at [381, 224] on div "MayFor Construction LLC 1" at bounding box center [347, 228] width 385 height 18
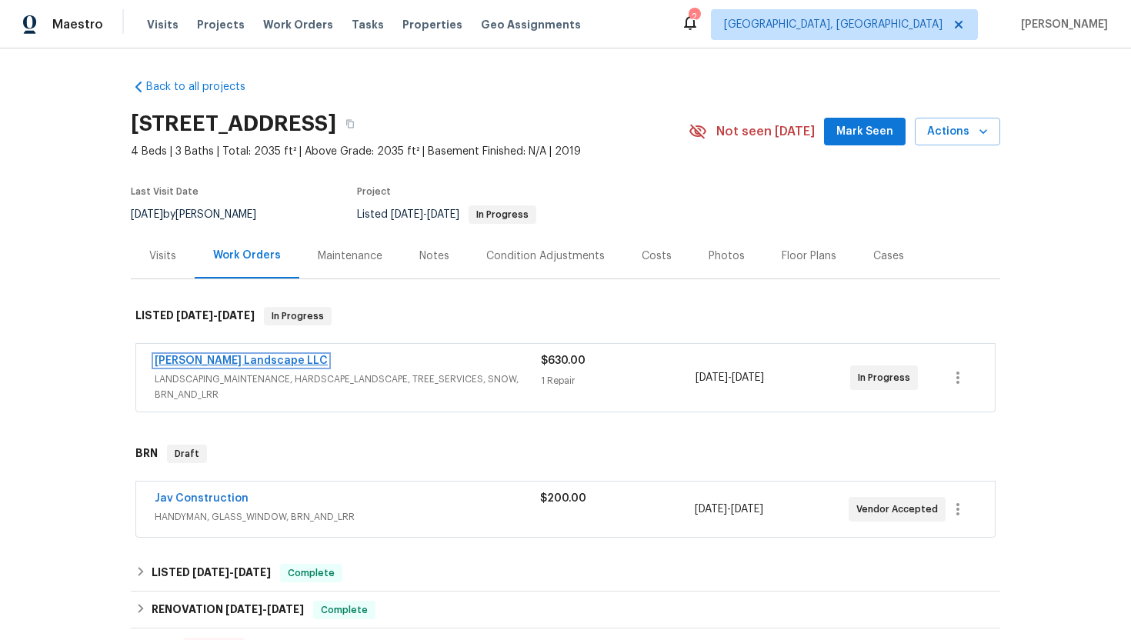
click at [213, 363] on link "[PERSON_NAME] Landscape LLC" at bounding box center [241, 360] width 173 height 11
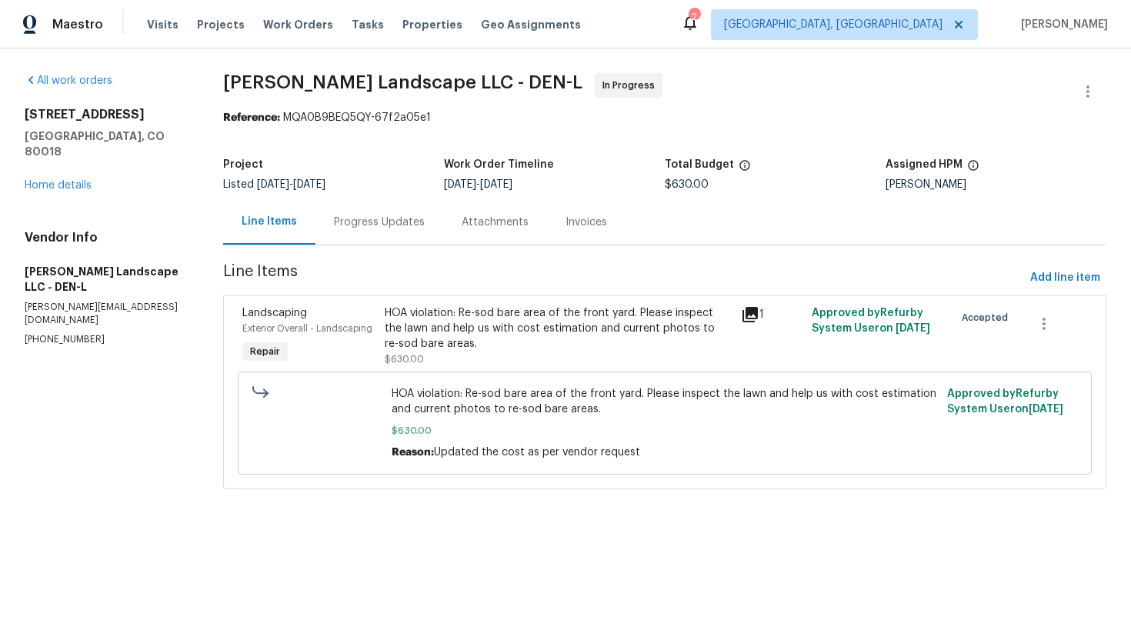
click at [335, 229] on div "Progress Updates" at bounding box center [379, 222] width 91 height 15
